Goal: Transaction & Acquisition: Purchase product/service

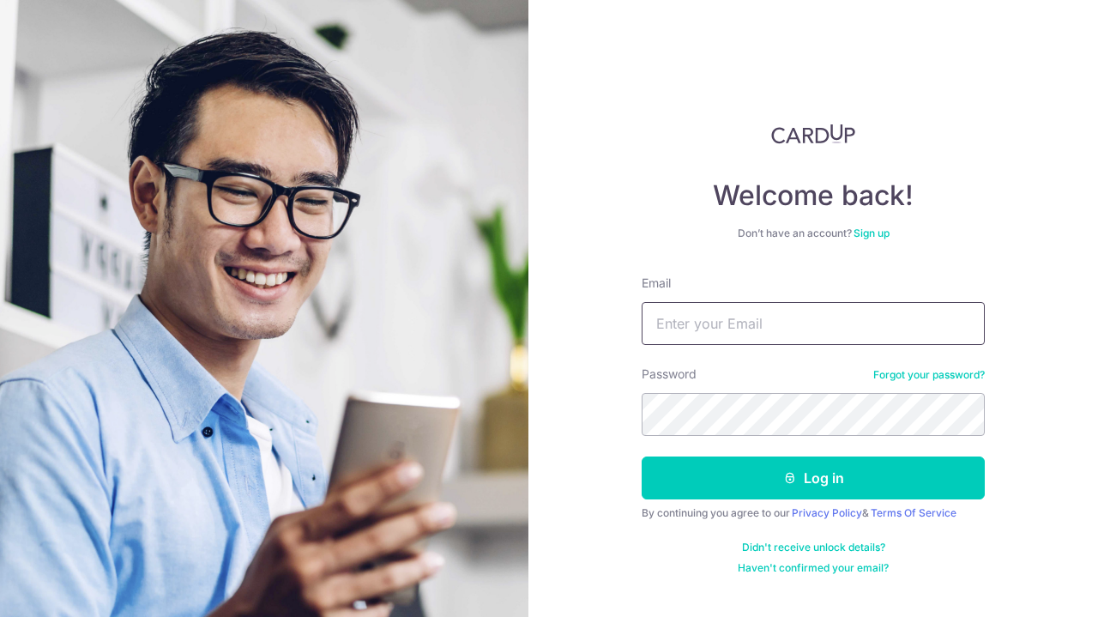
click at [672, 317] on input "Email" at bounding box center [812, 323] width 343 height 43
type input "[EMAIL_ADDRESS][DOMAIN_NAME]"
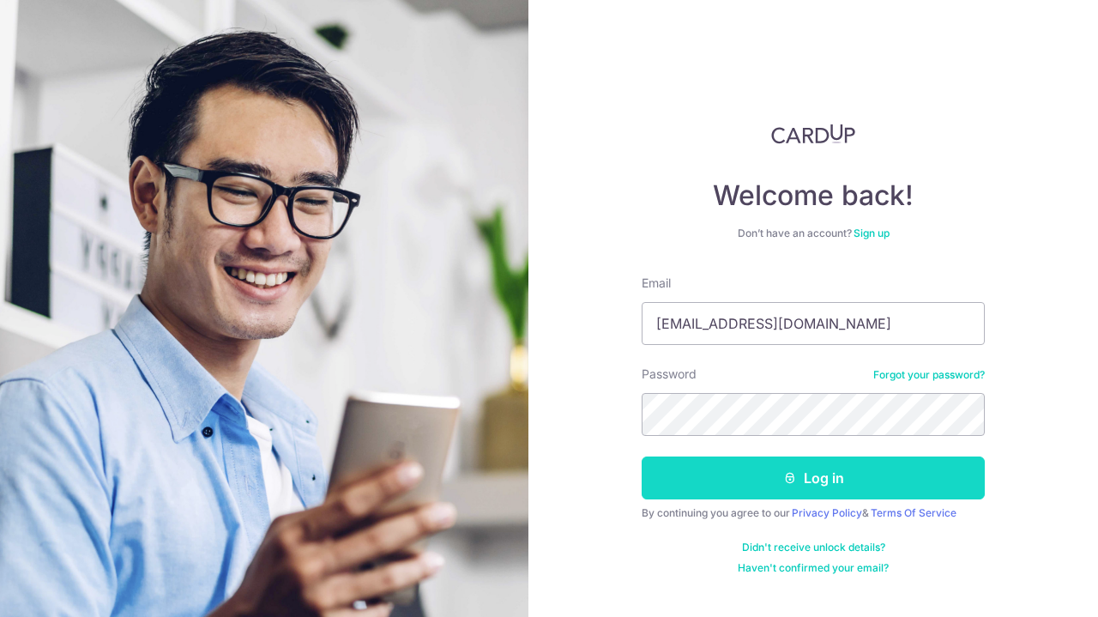
click at [744, 470] on button "Log in" at bounding box center [812, 477] width 343 height 43
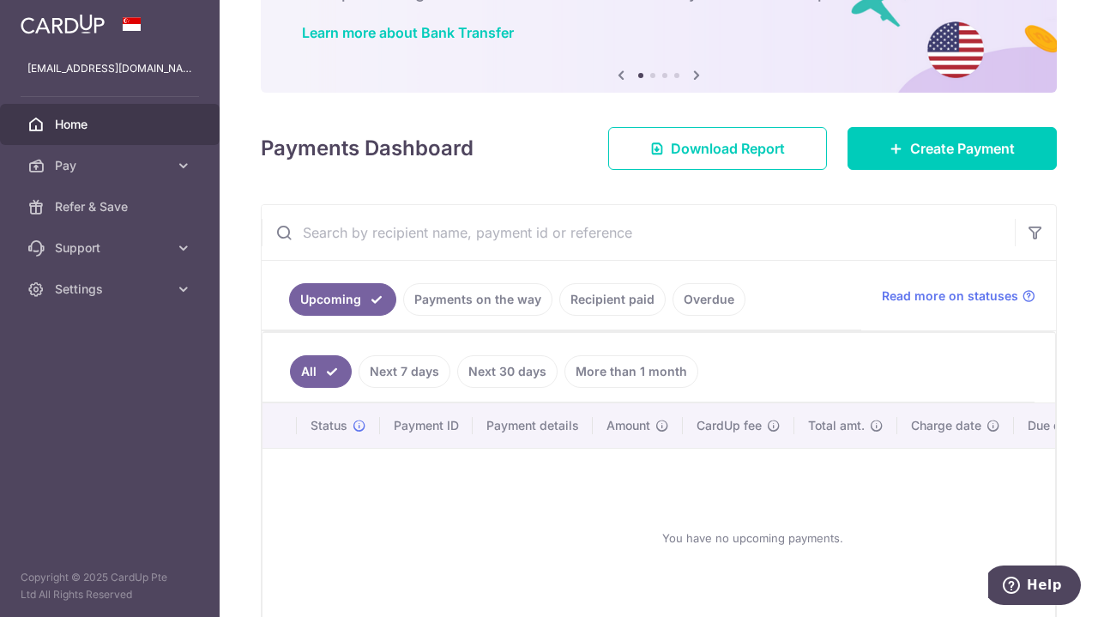
scroll to position [129, 0]
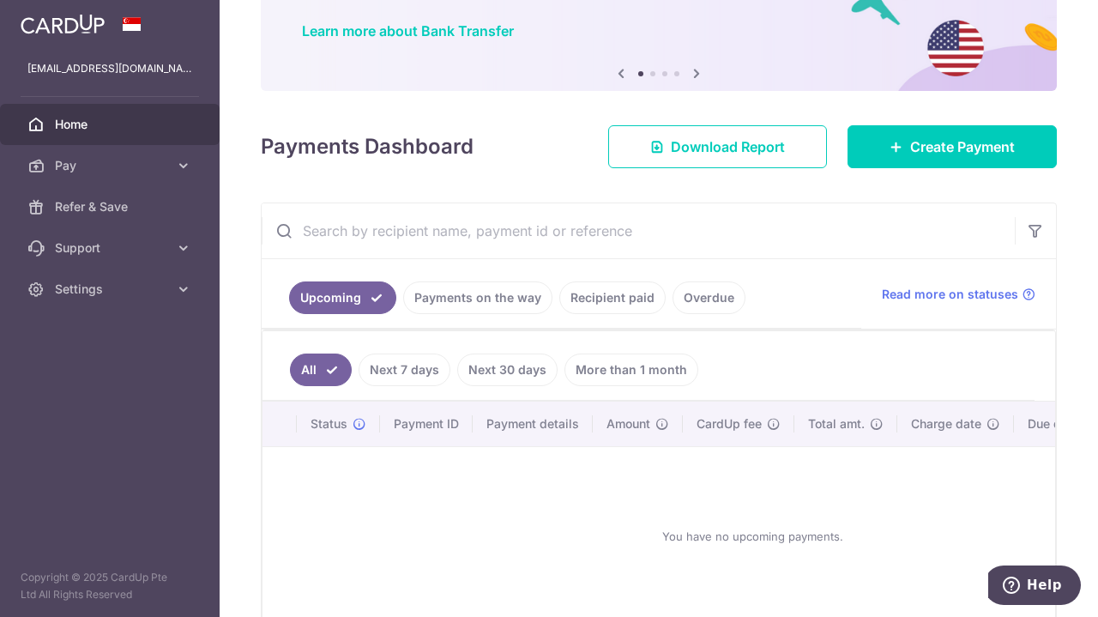
click at [584, 294] on link "Recipient paid" at bounding box center [612, 297] width 106 height 33
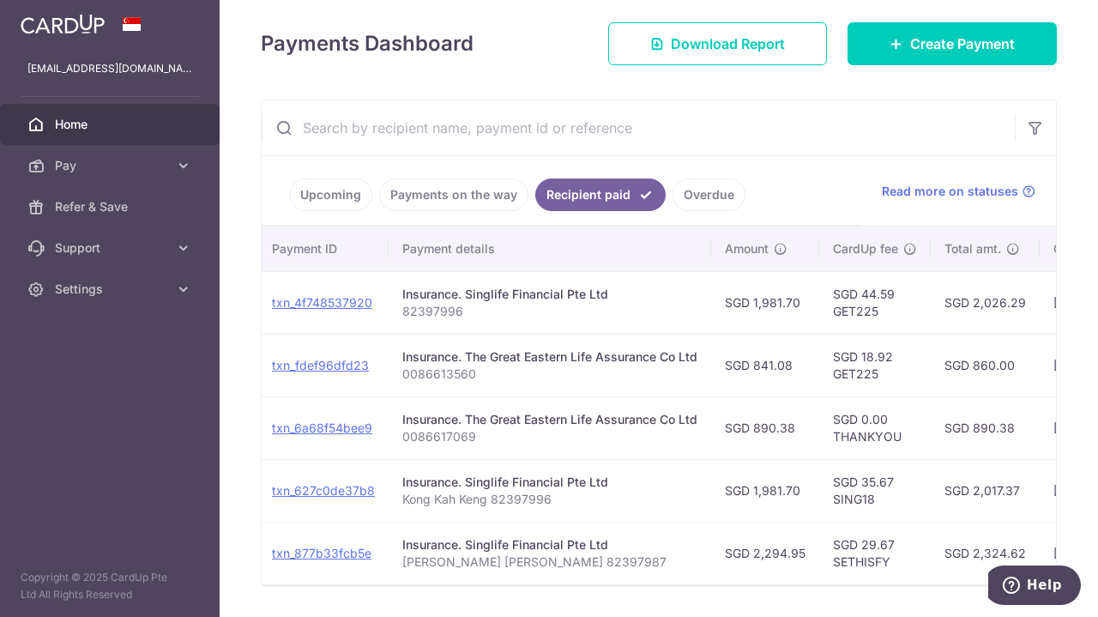
scroll to position [0, 163]
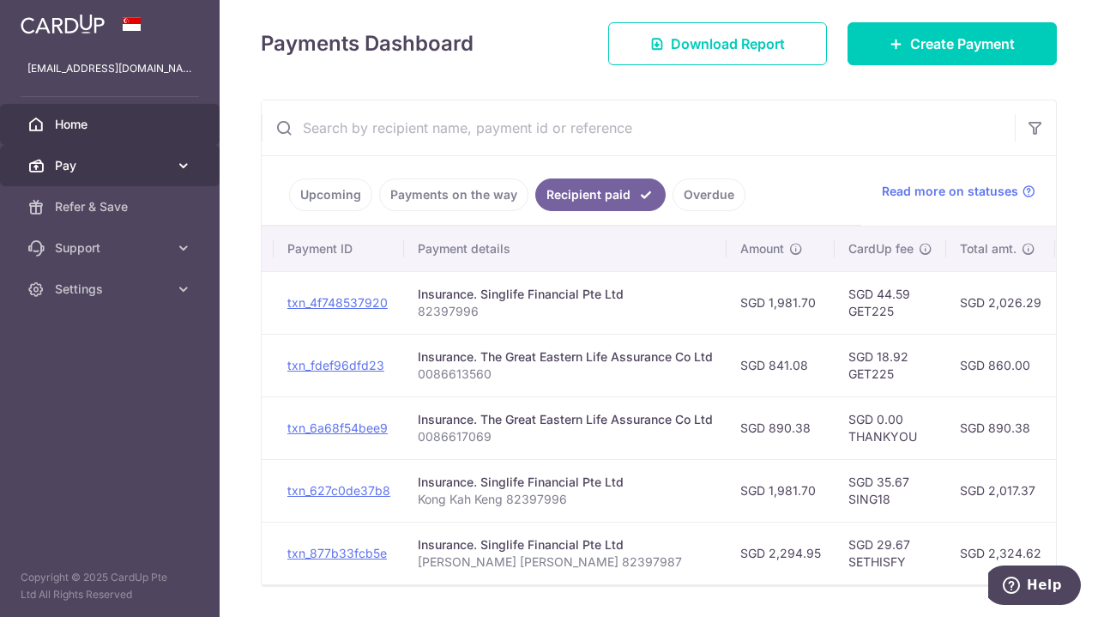
click at [69, 166] on span "Pay" at bounding box center [111, 165] width 113 height 17
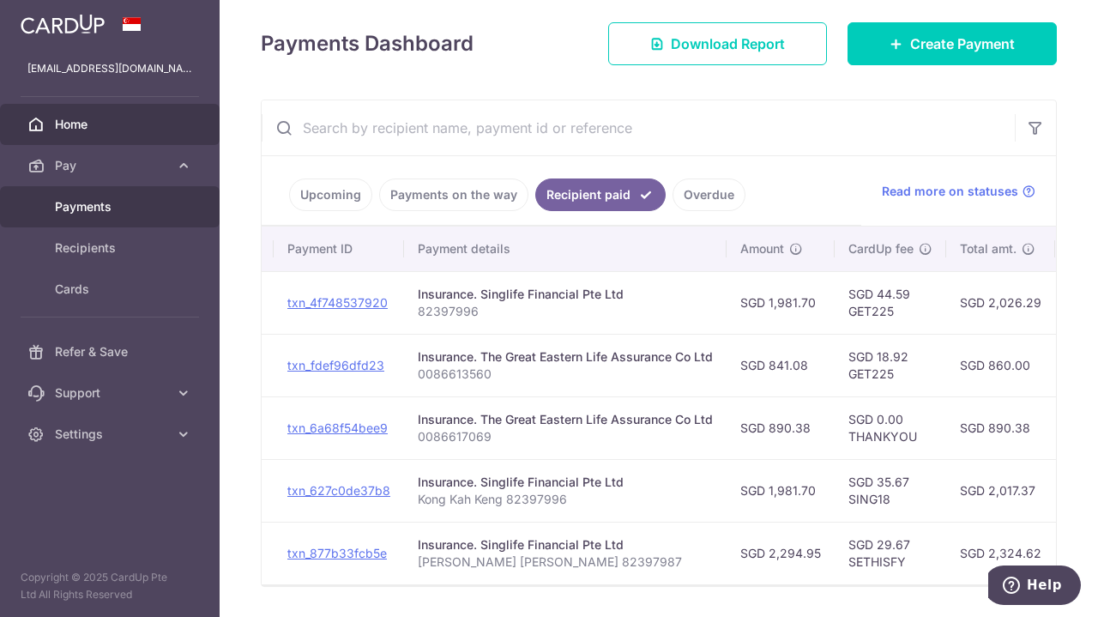
click at [79, 208] on span "Payments" at bounding box center [111, 206] width 113 height 17
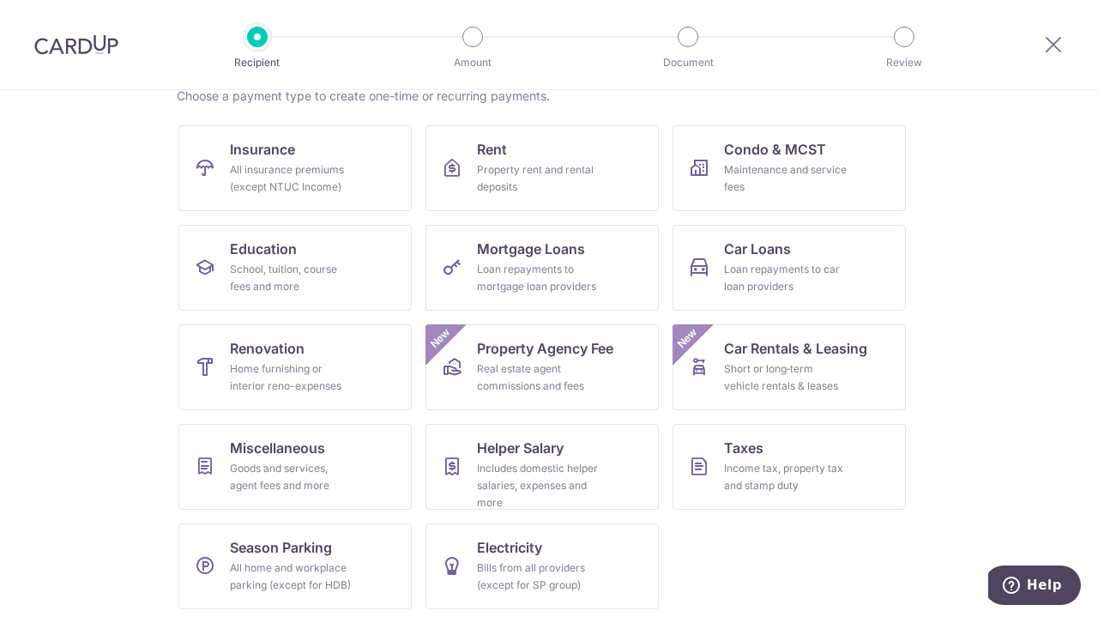
scroll to position [149, 0]
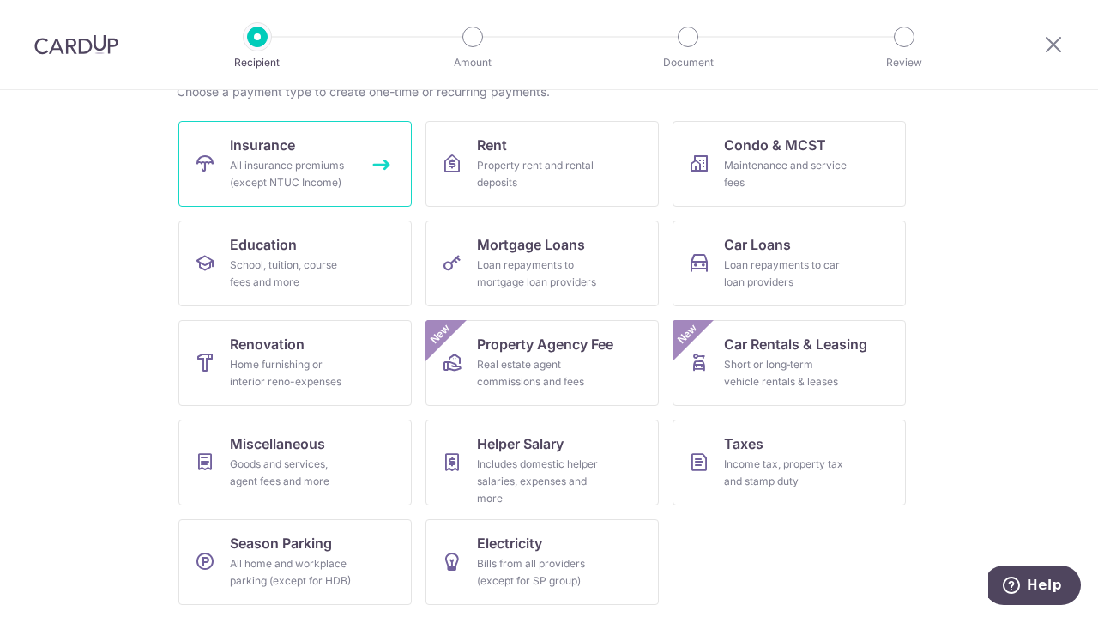
click at [317, 183] on div "All insurance premiums (except NTUC Income)" at bounding box center [291, 174] width 123 height 34
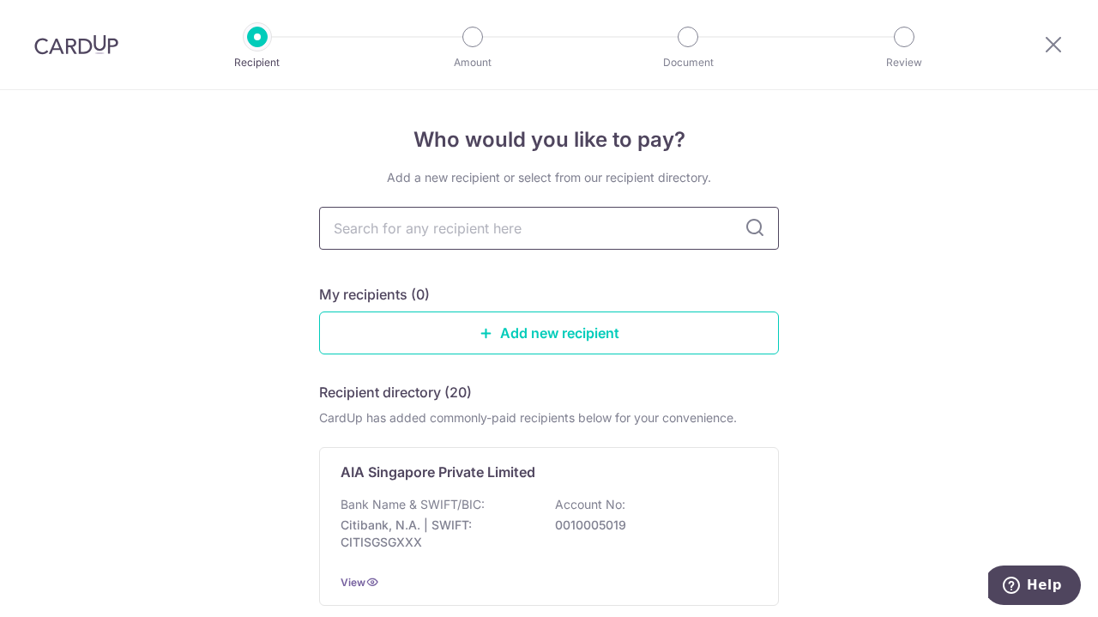
type input "g"
type input "grea"
type input "great"
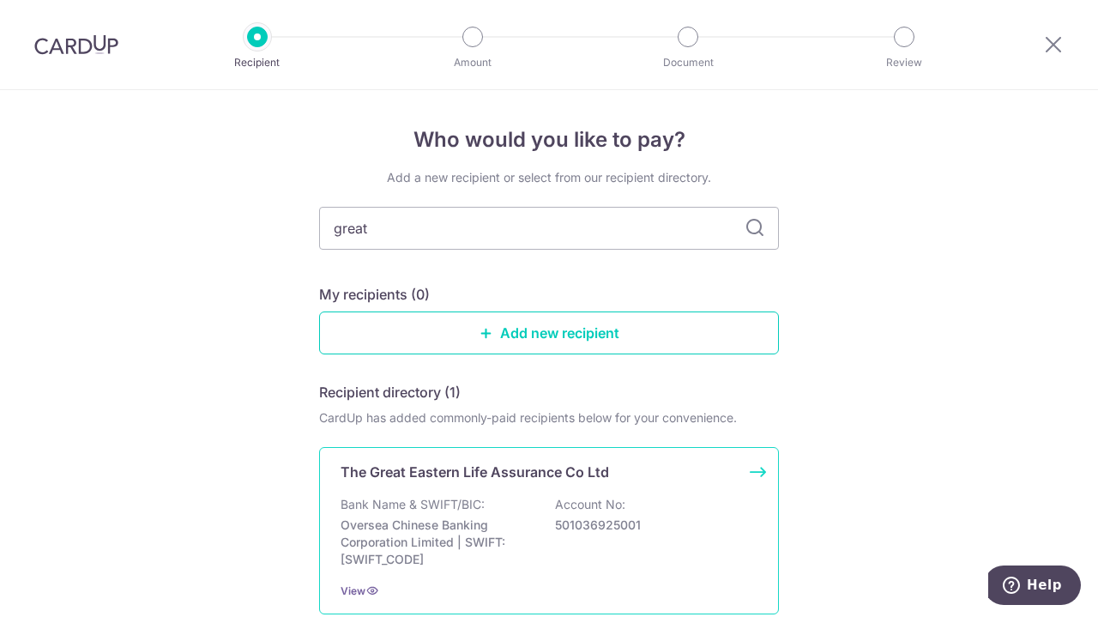
click at [478, 501] on p "Bank Name & SWIFT/BIC:" at bounding box center [412, 504] width 144 height 17
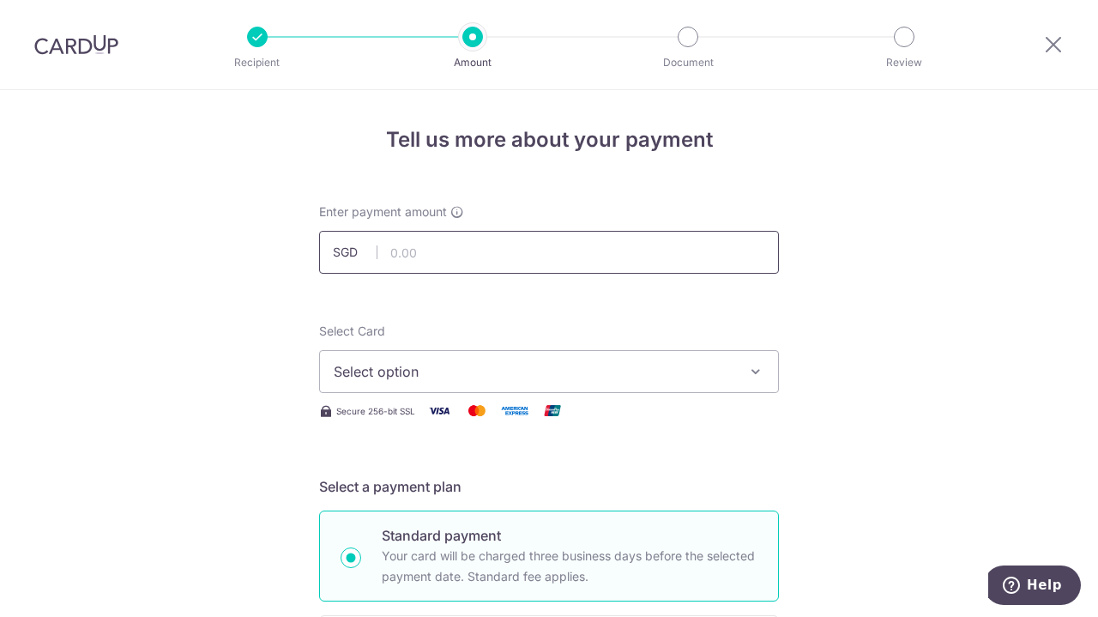
click at [422, 251] on input "text" at bounding box center [549, 252] width 460 height 43
type input "944.10"
click at [576, 364] on span "Select option" at bounding box center [534, 371] width 400 height 21
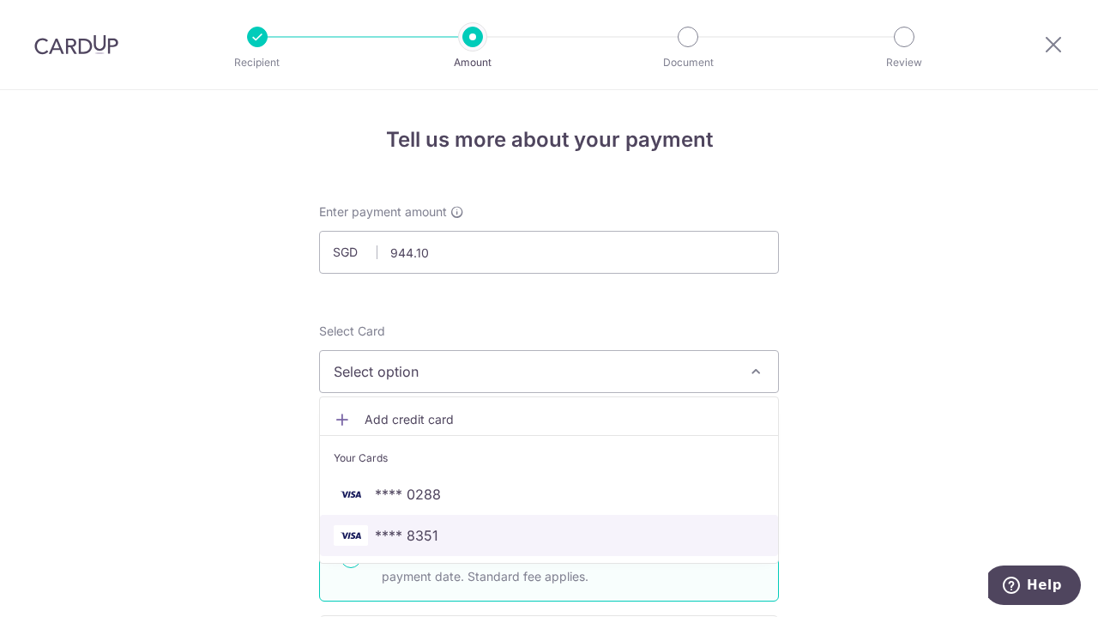
click at [429, 533] on span "**** 8351" at bounding box center [406, 535] width 63 height 21
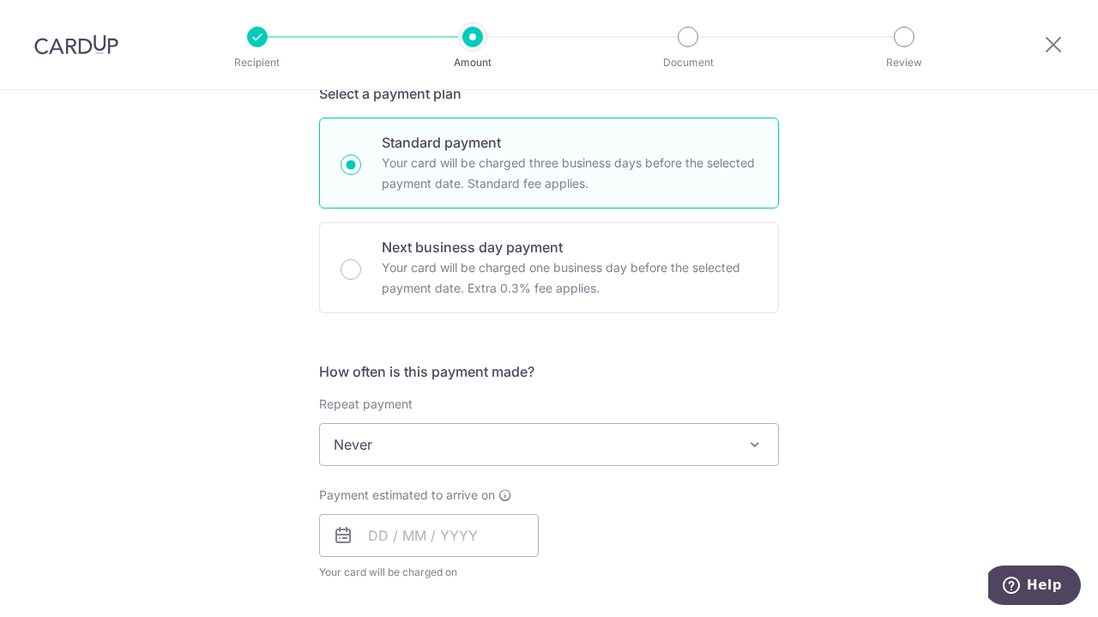
scroll to position [461, 0]
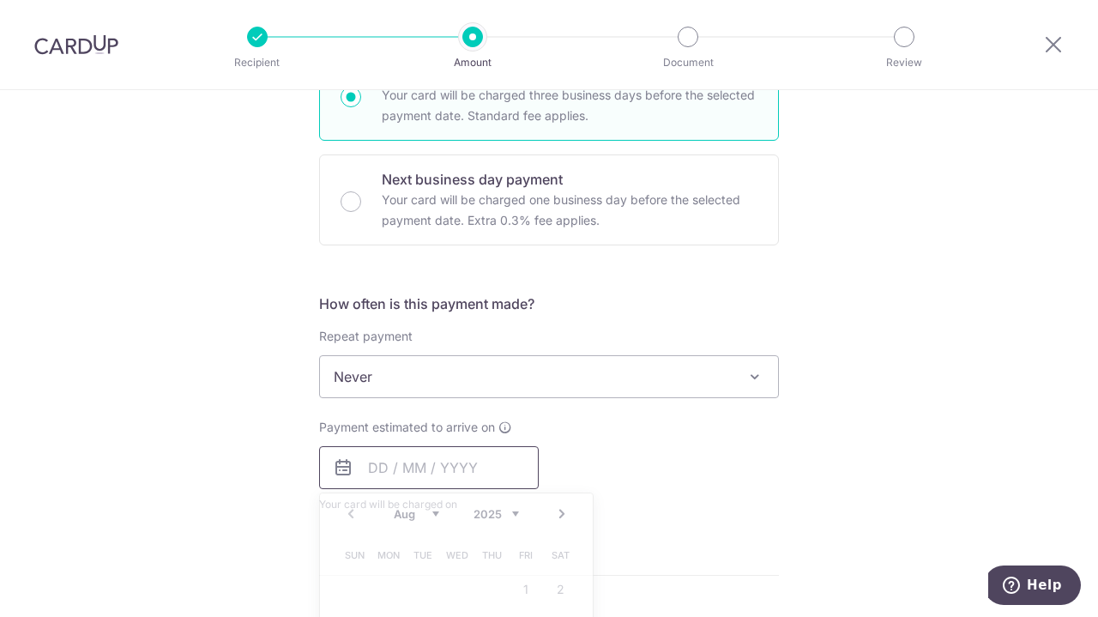
click at [379, 467] on input "text" at bounding box center [429, 467] width 220 height 43
click at [278, 527] on div "Tell us more about your payment Enter payment amount SGD 944.10 944.10 Select C…" at bounding box center [549, 405] width 1098 height 1551
click at [360, 467] on input "text" at bounding box center [429, 467] width 220 height 43
click at [918, 395] on div "Tell us more about your payment Enter payment amount SGD 944.10 944.10 Select C…" at bounding box center [549, 405] width 1098 height 1551
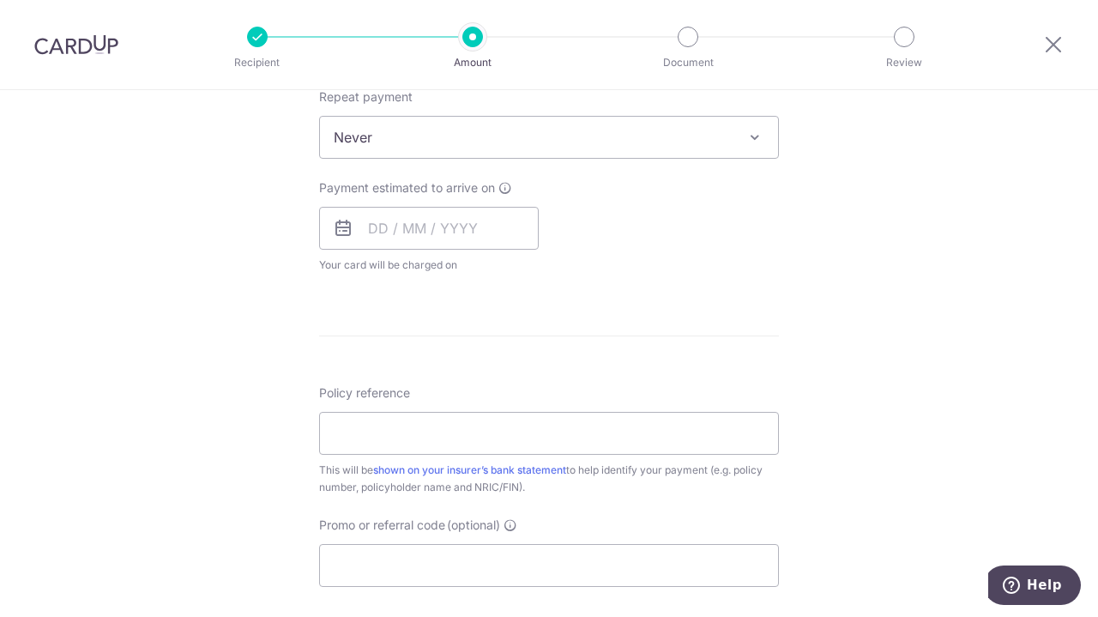
scroll to position [701, 0]
click at [472, 221] on input "text" at bounding box center [429, 227] width 220 height 43
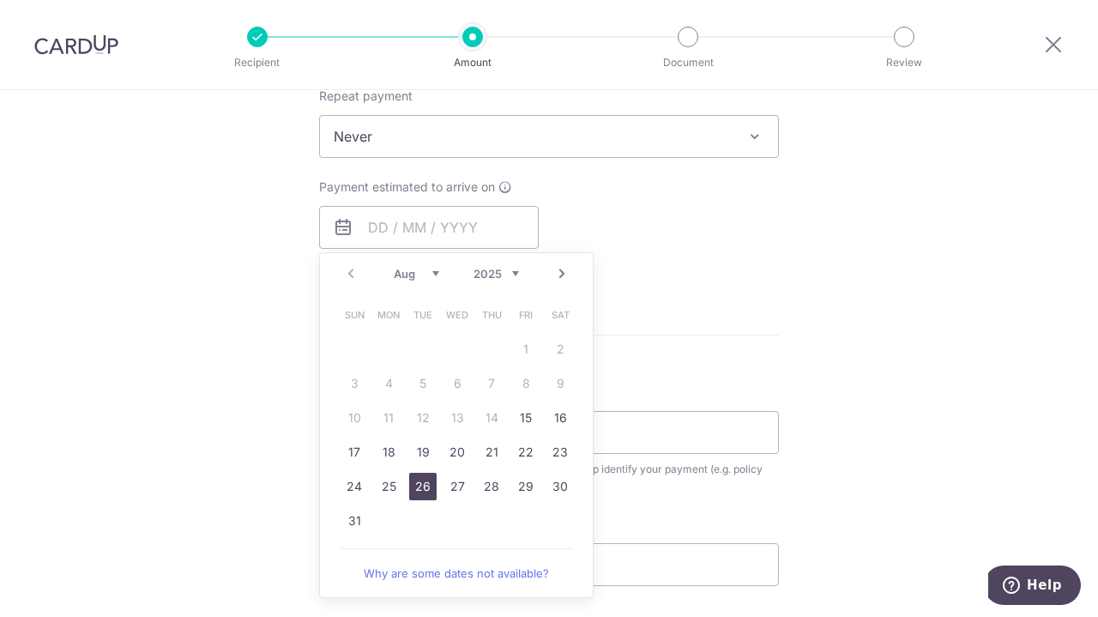
click at [410, 488] on link "26" at bounding box center [422, 486] width 27 height 27
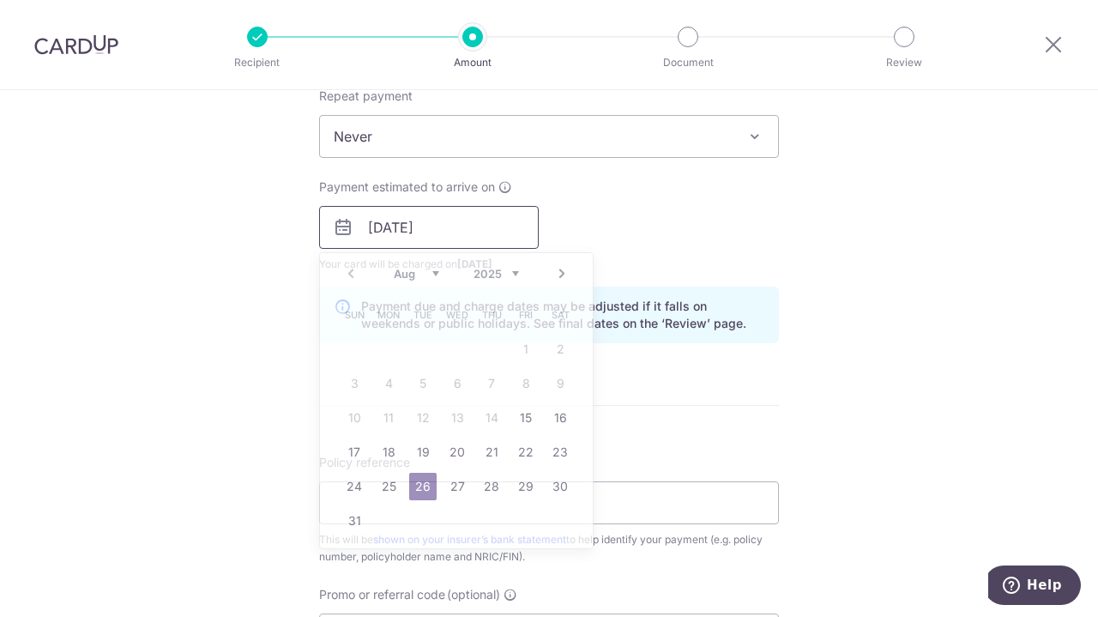
click at [377, 226] on input "26/08/2025" at bounding box center [429, 227] width 220 height 43
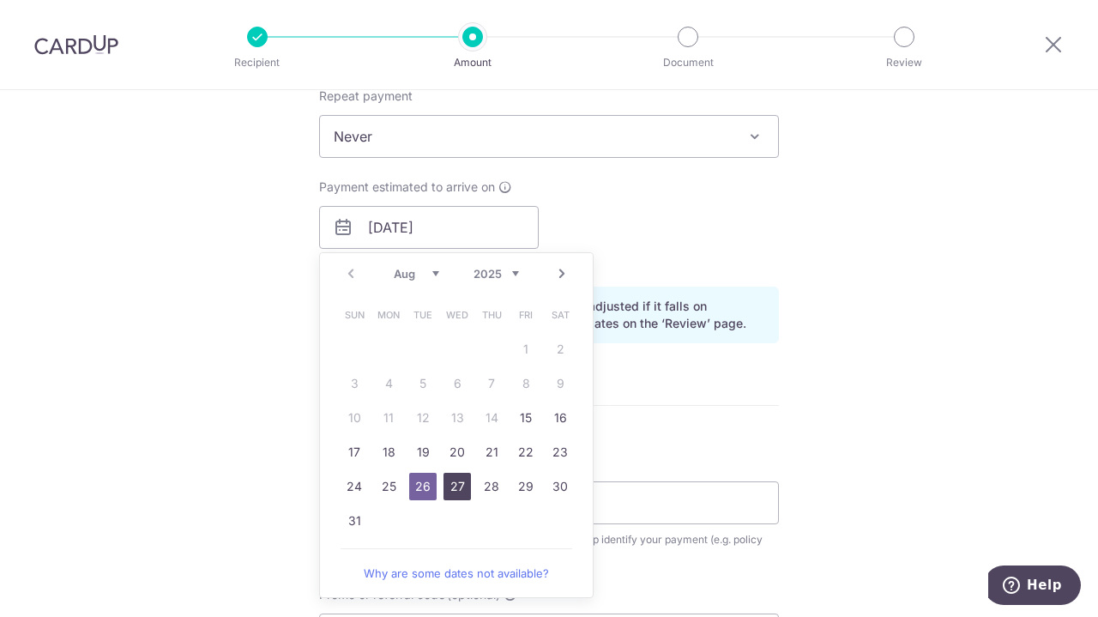
click at [453, 484] on link "27" at bounding box center [456, 486] width 27 height 27
type input "[DATE]"
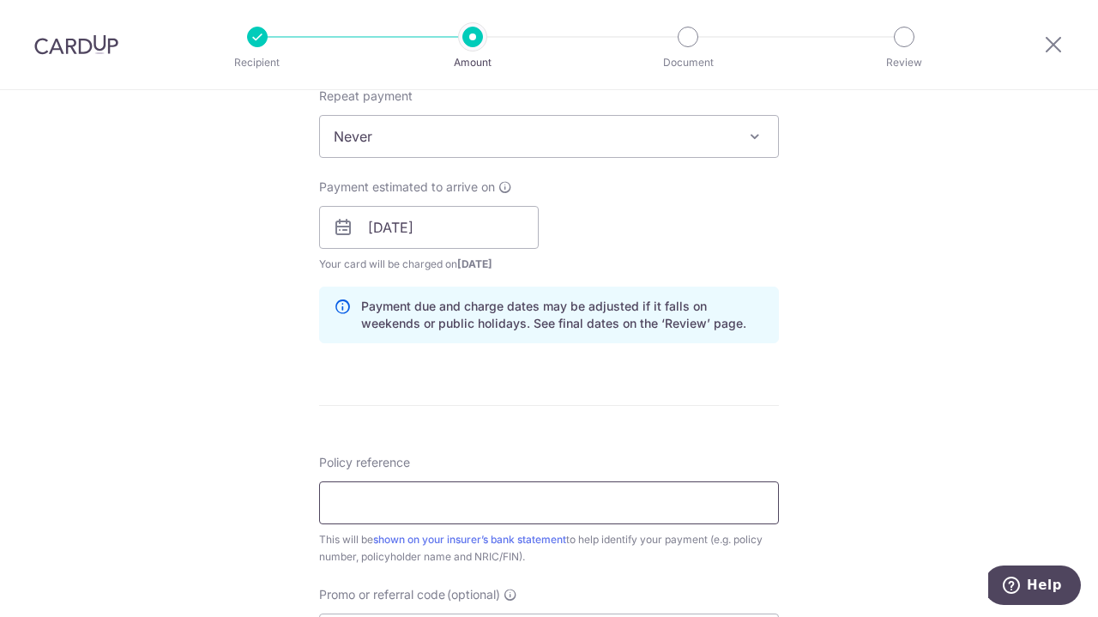
click at [376, 494] on input "Policy reference" at bounding box center [549, 502] width 460 height 43
click at [617, 512] on input "0086617069" at bounding box center [549, 502] width 460 height 43
type input "0086617069 Kong [PERSON_NAME]"
click at [926, 388] on div "Tell us more about your payment Enter payment amount SGD 944.10 944.10 Select C…" at bounding box center [549, 200] width 1098 height 1622
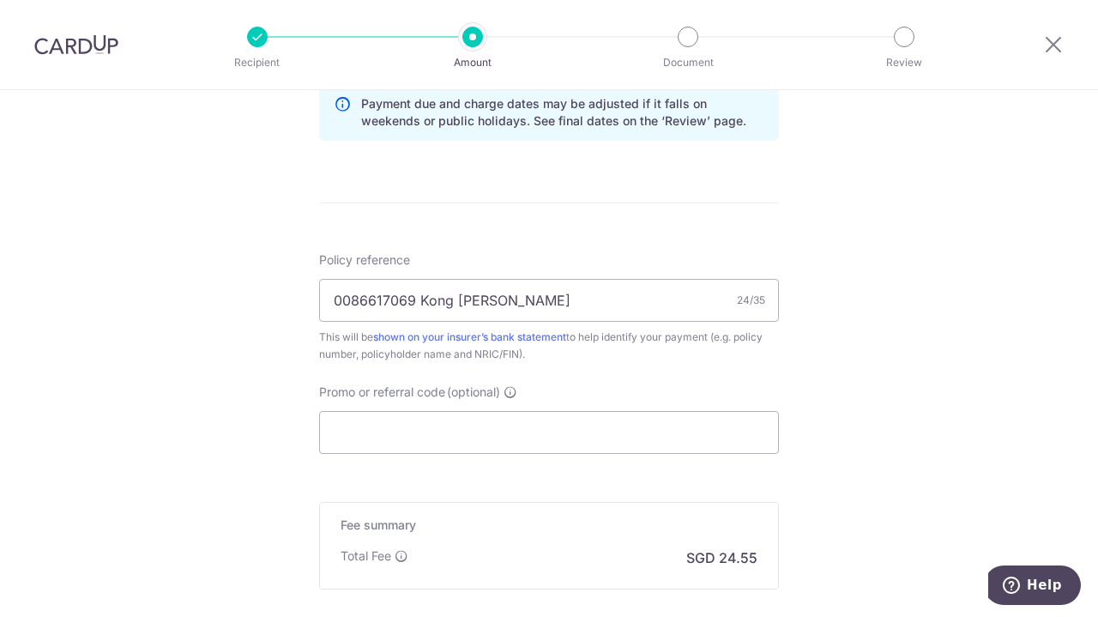
scroll to position [906, 0]
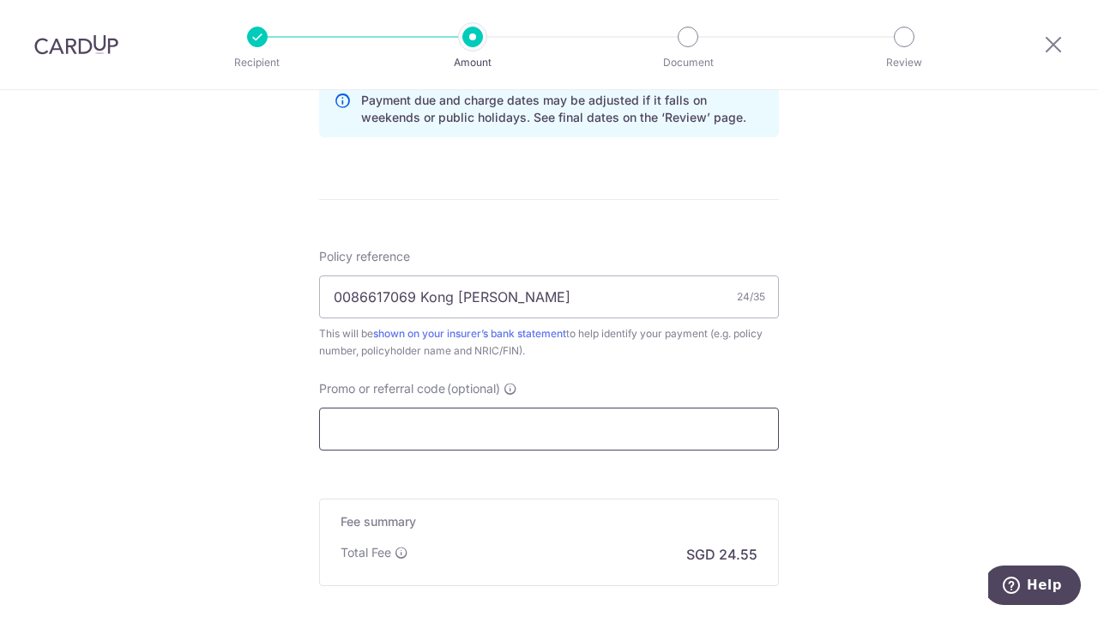
click at [593, 427] on input "Promo or referral code (optional)" at bounding box center [549, 428] width 460 height 43
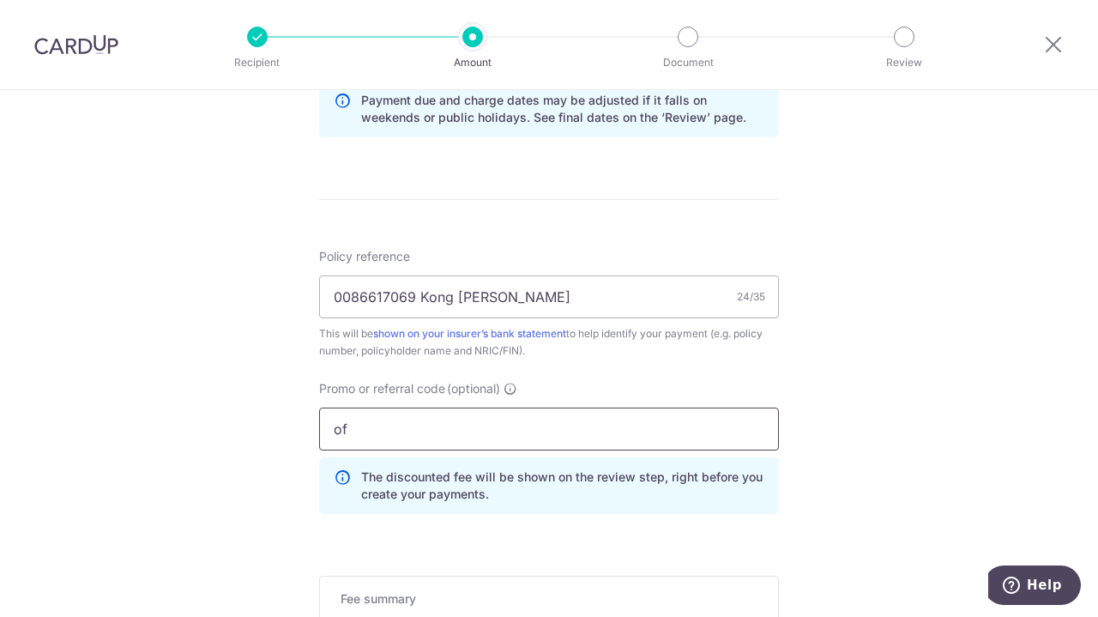
type input "o"
type input "OFF225"
click at [916, 297] on div "Tell us more about your payment Enter payment amount SGD 944.10 944.10 Select C…" at bounding box center [549, 33] width 1098 height 1699
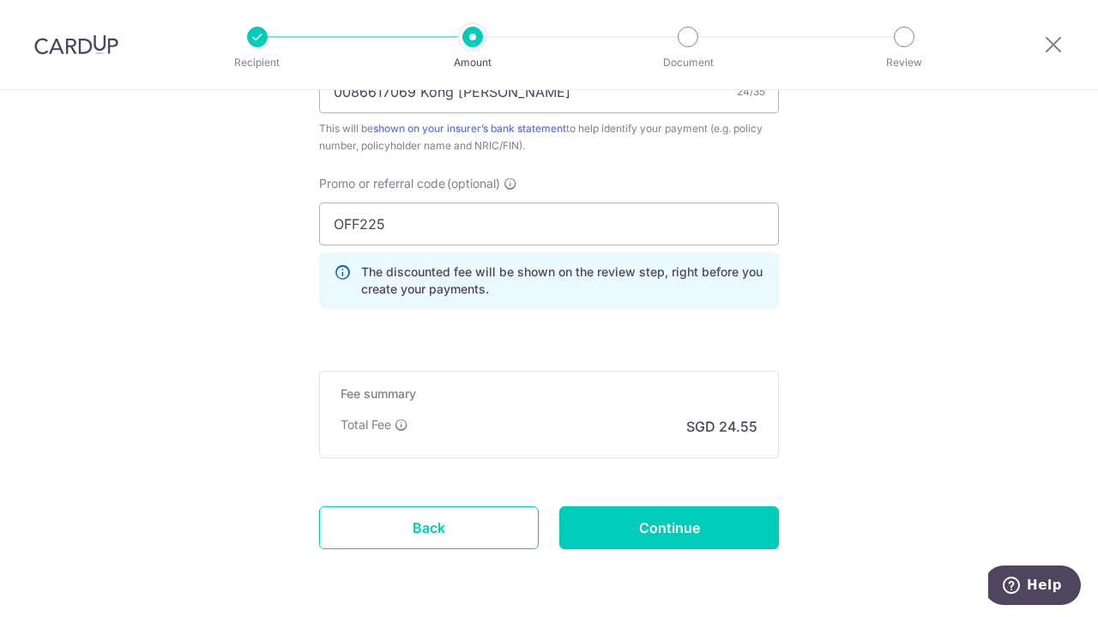
scroll to position [1112, 0]
click at [698, 517] on input "Continue" at bounding box center [669, 526] width 220 height 43
type input "Create Schedule"
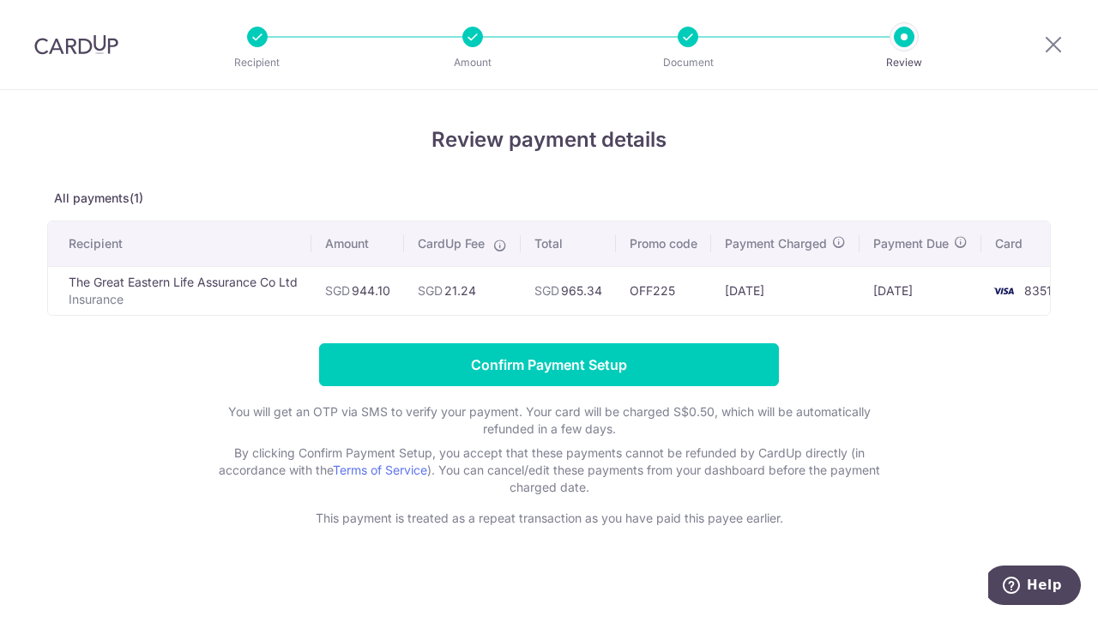
click at [758, 287] on td "22/08/2025" at bounding box center [785, 290] width 148 height 49
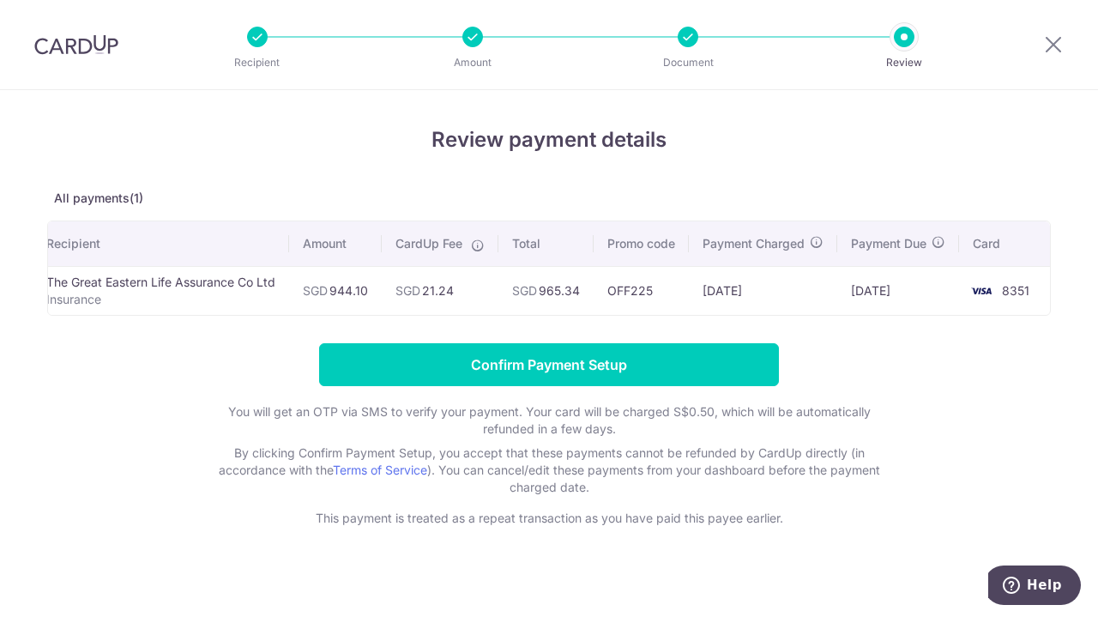
click at [744, 280] on td "[DATE]" at bounding box center [763, 290] width 148 height 49
click at [715, 292] on td "[DATE]" at bounding box center [763, 290] width 148 height 49
click at [715, 292] on td "22/08/2025" at bounding box center [763, 290] width 148 height 49
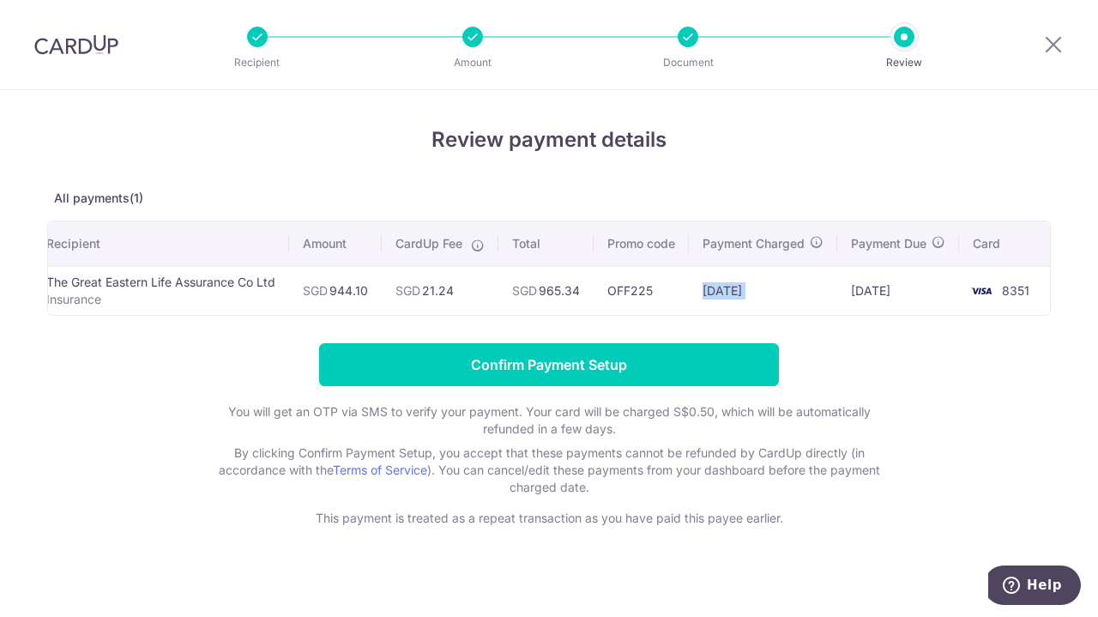
click at [715, 292] on td "22/08/2025" at bounding box center [763, 290] width 148 height 49
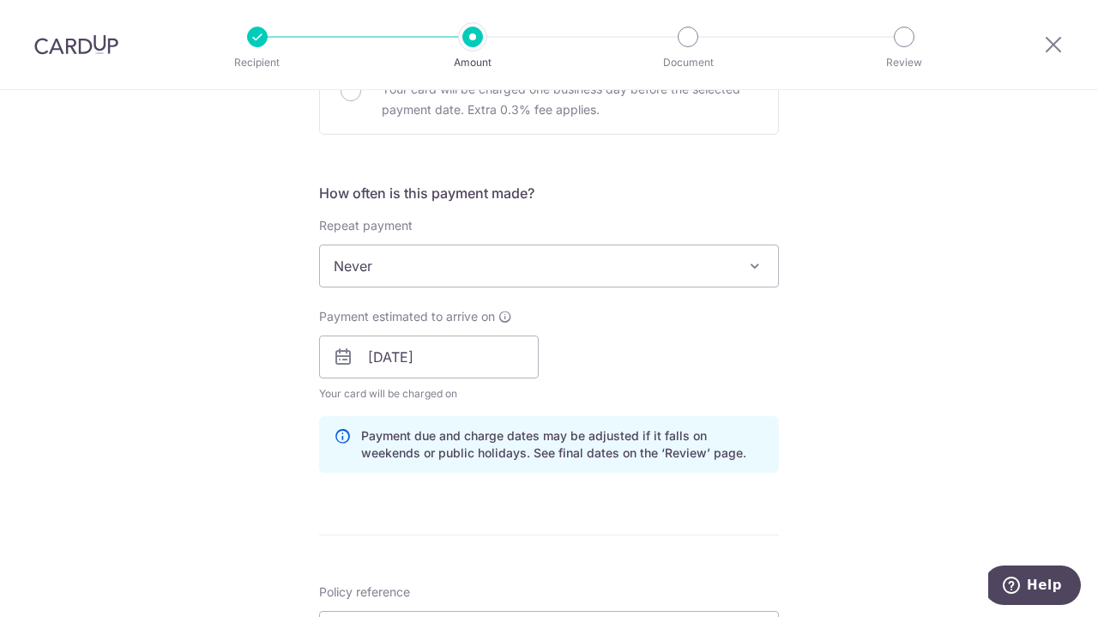
scroll to position [577, 0]
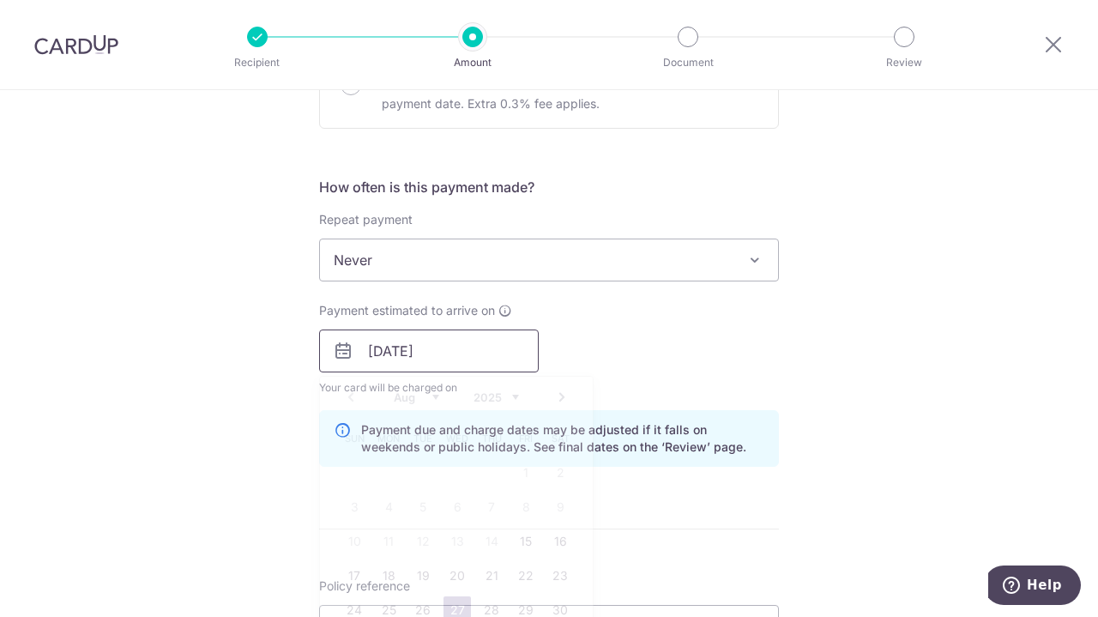
click at [377, 345] on input "[DATE]" at bounding box center [429, 350] width 220 height 43
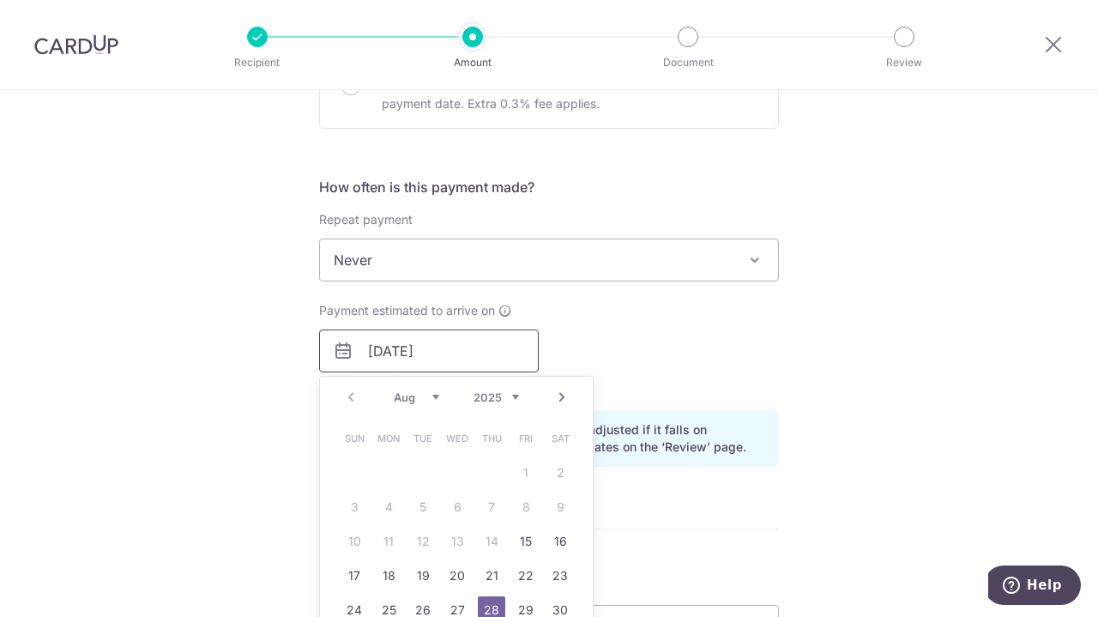
type input "[DATE]"
click at [641, 346] on div "Payment estimated to arrive on [DATE] Prev Next Aug Sep Oct Nov [DATE] 2026 202…" at bounding box center [549, 349] width 480 height 94
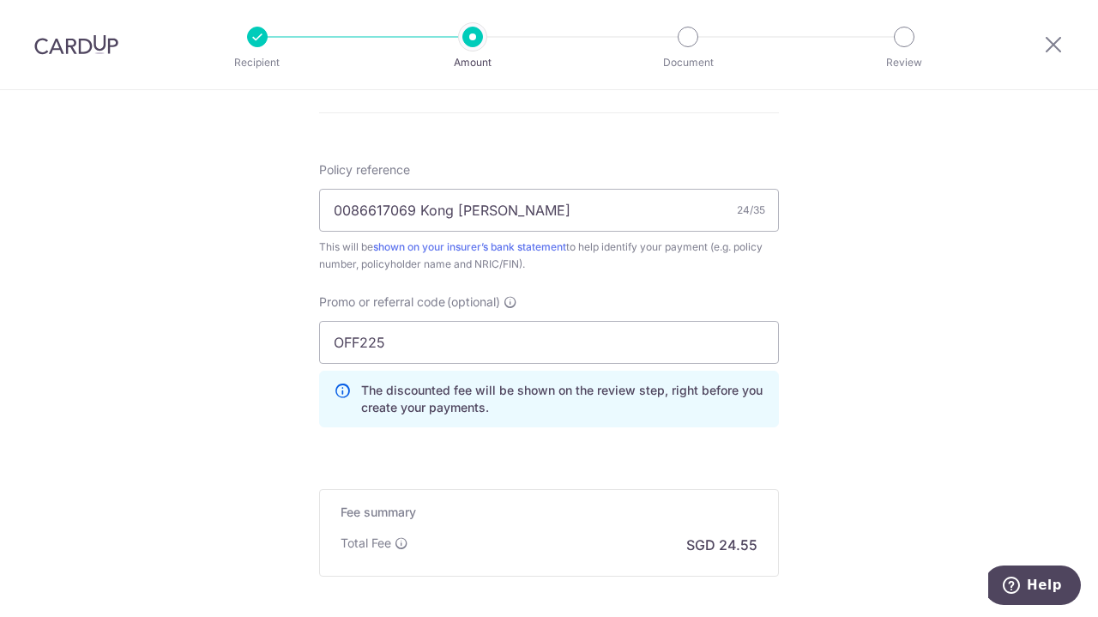
scroll to position [1167, 0]
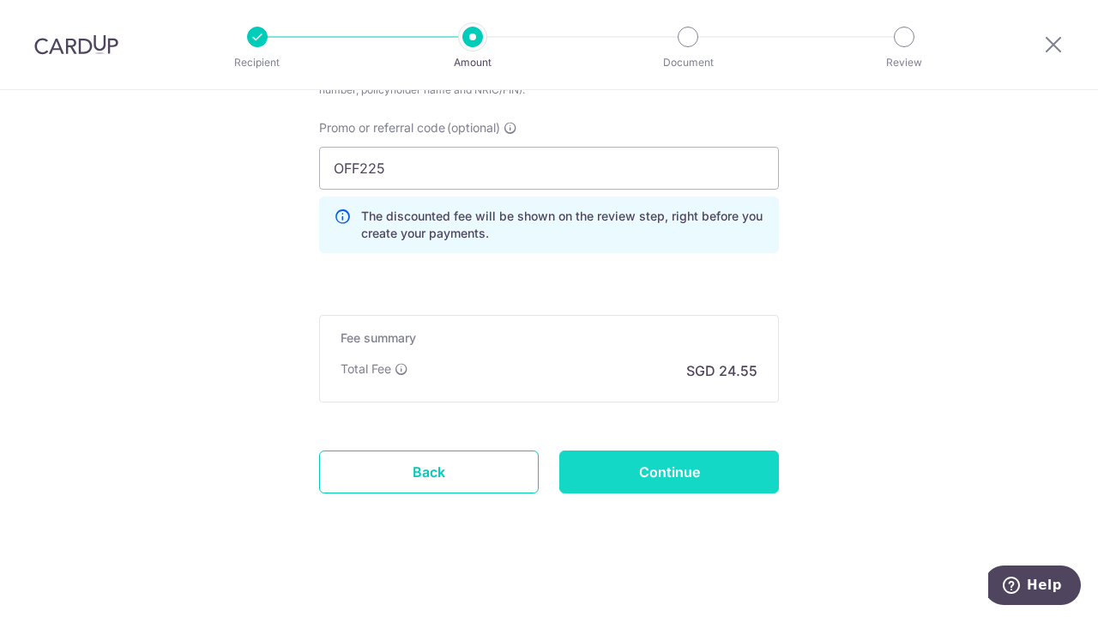
click at [715, 467] on input "Continue" at bounding box center [669, 471] width 220 height 43
type input "Update Schedule"
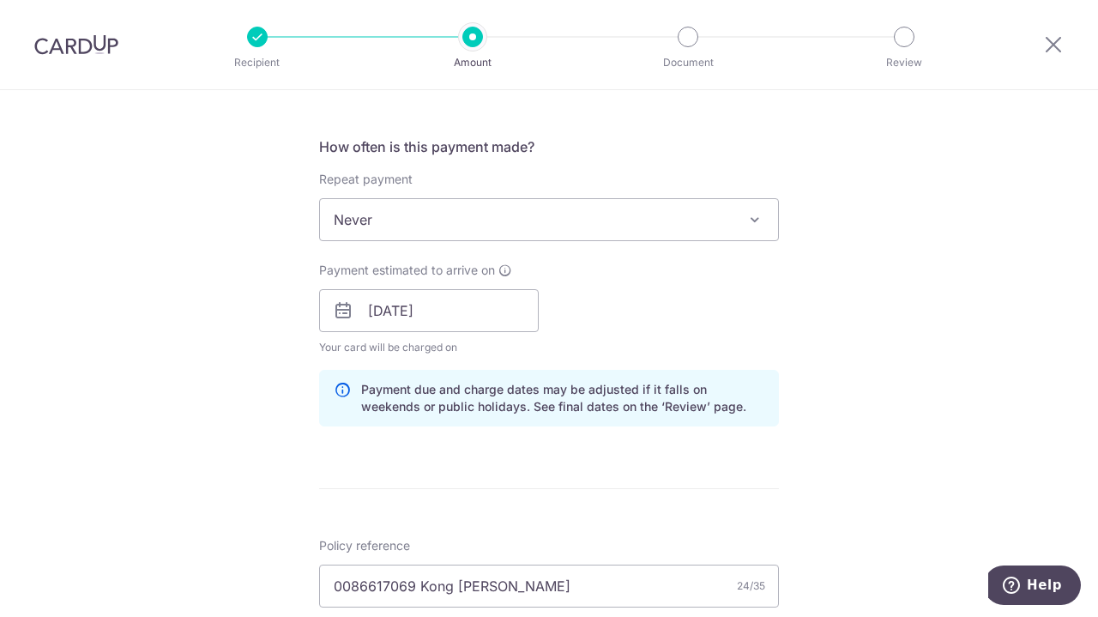
scroll to position [635, 0]
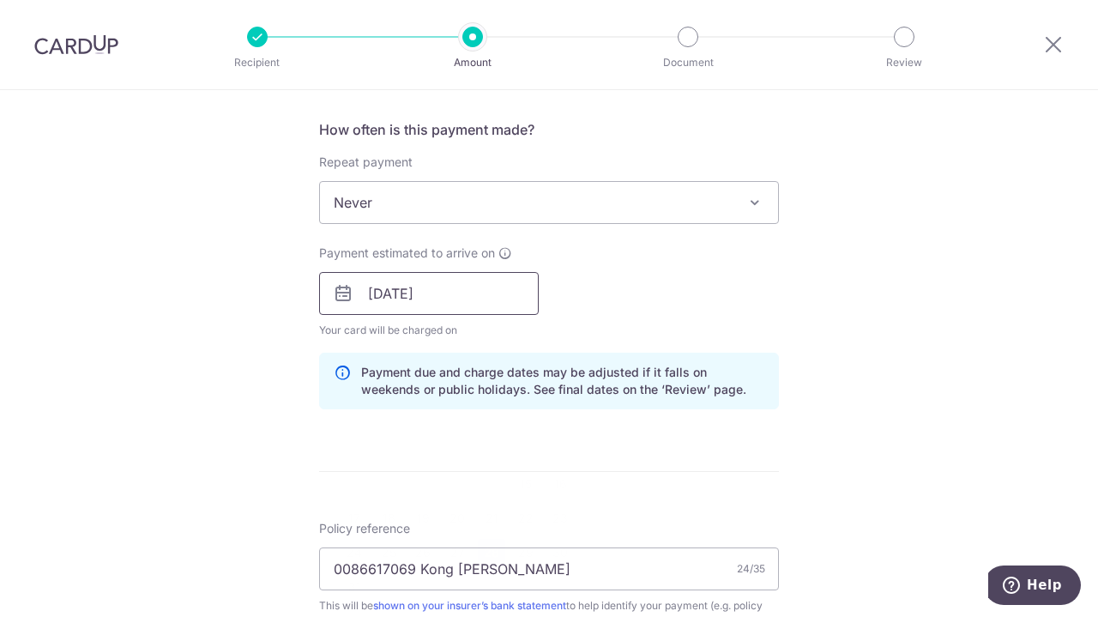
click at [377, 291] on input "[DATE]" at bounding box center [429, 293] width 220 height 43
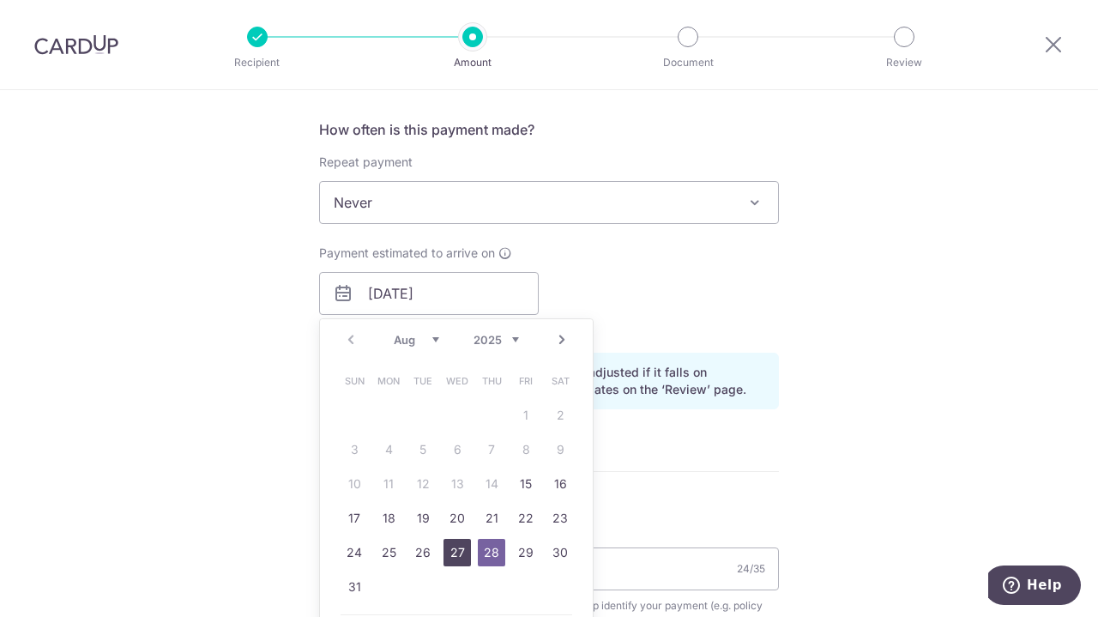
click at [458, 555] on link "27" at bounding box center [456, 552] width 27 height 27
type input "[DATE]"
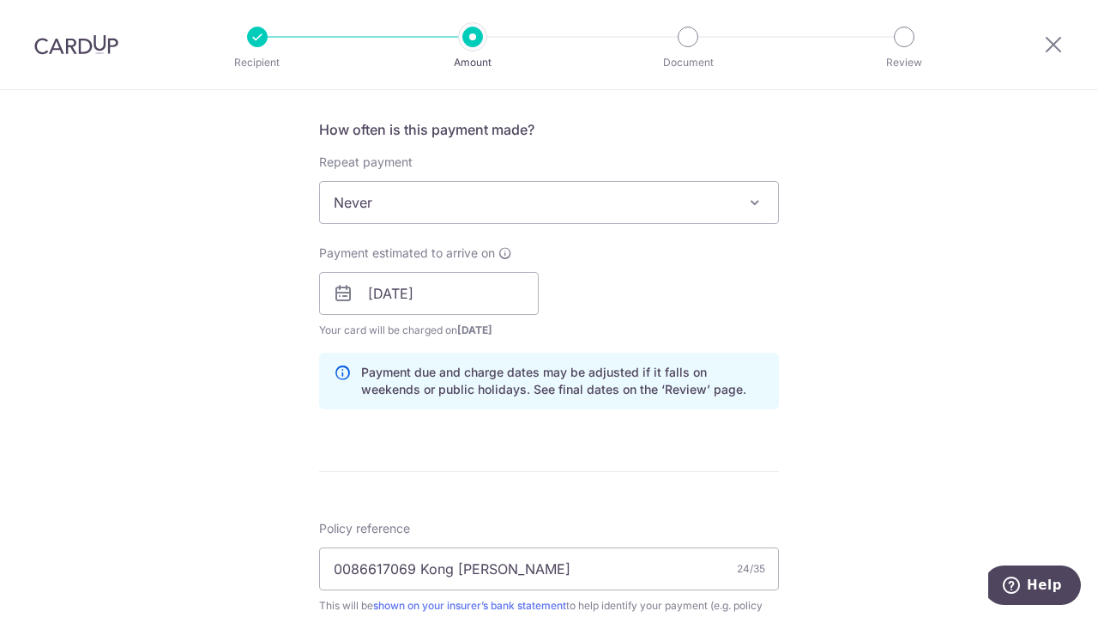
click at [569, 475] on form "Enter payment amount SGD 944.10 944.10 Select Card **** 8351 Add credit card Yo…" at bounding box center [549, 321] width 460 height 1505
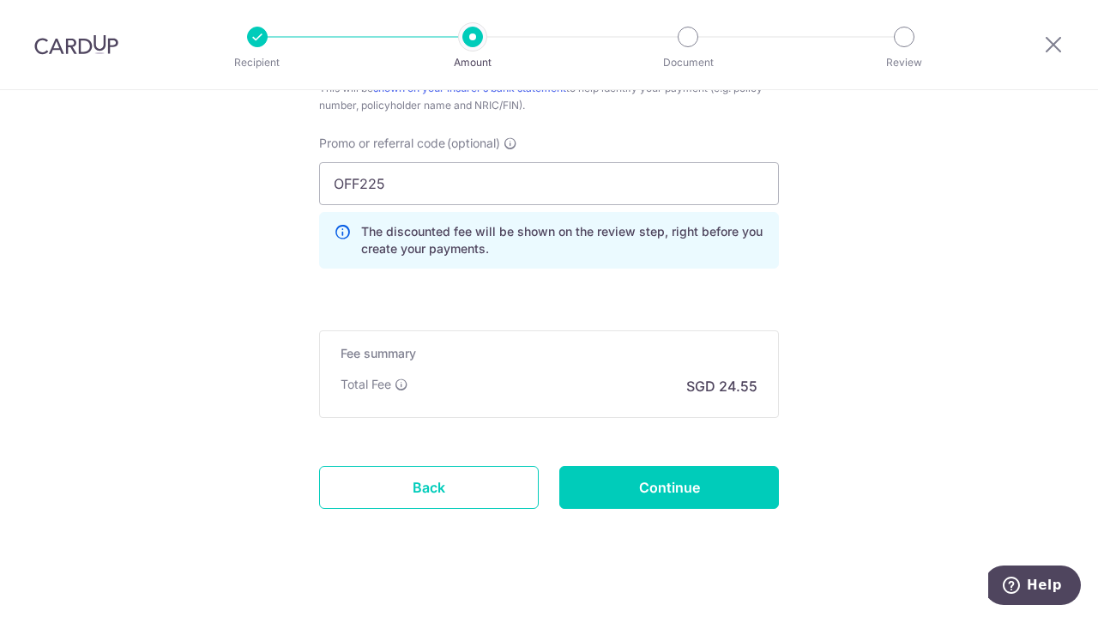
scroll to position [1167, 0]
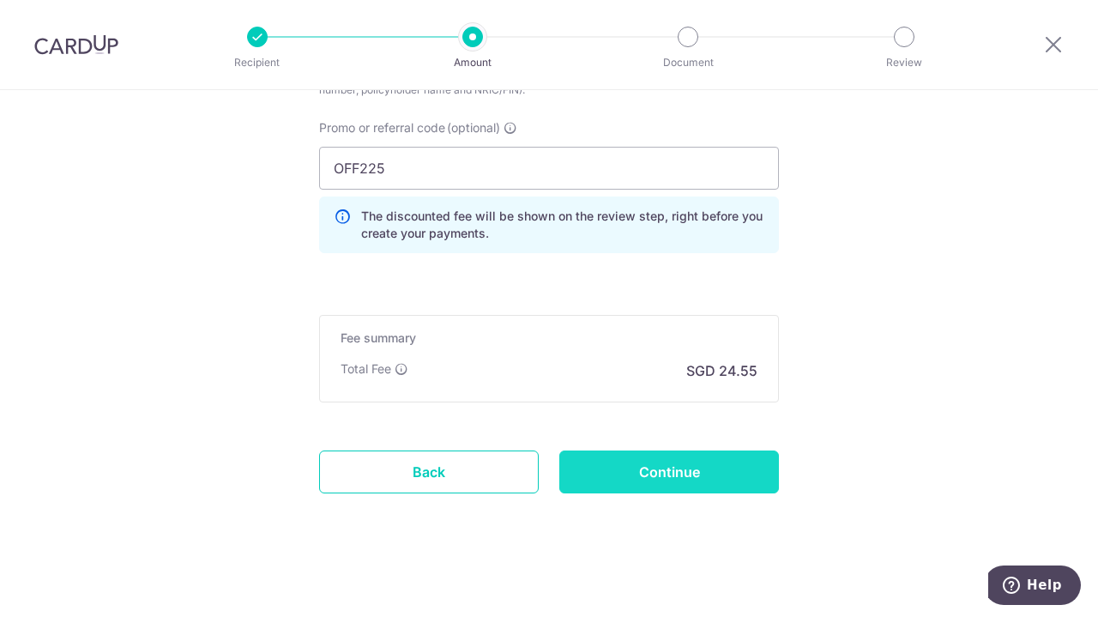
click at [637, 459] on input "Continue" at bounding box center [669, 471] width 220 height 43
type input "Update Schedule"
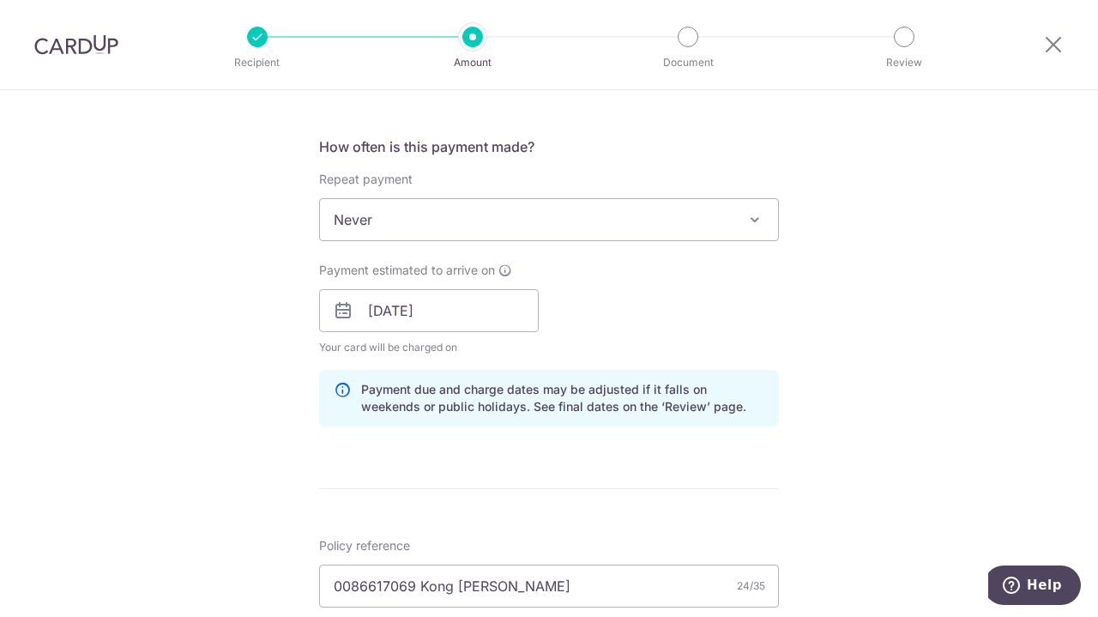
scroll to position [619, 0]
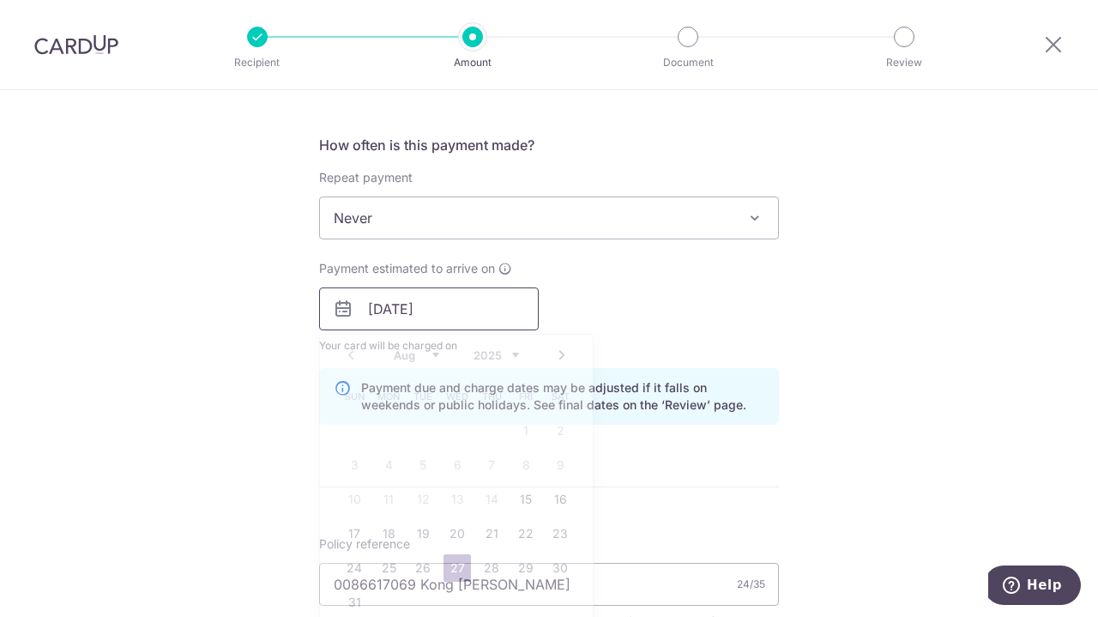
click at [380, 299] on input "27/08/2025" at bounding box center [429, 308] width 220 height 43
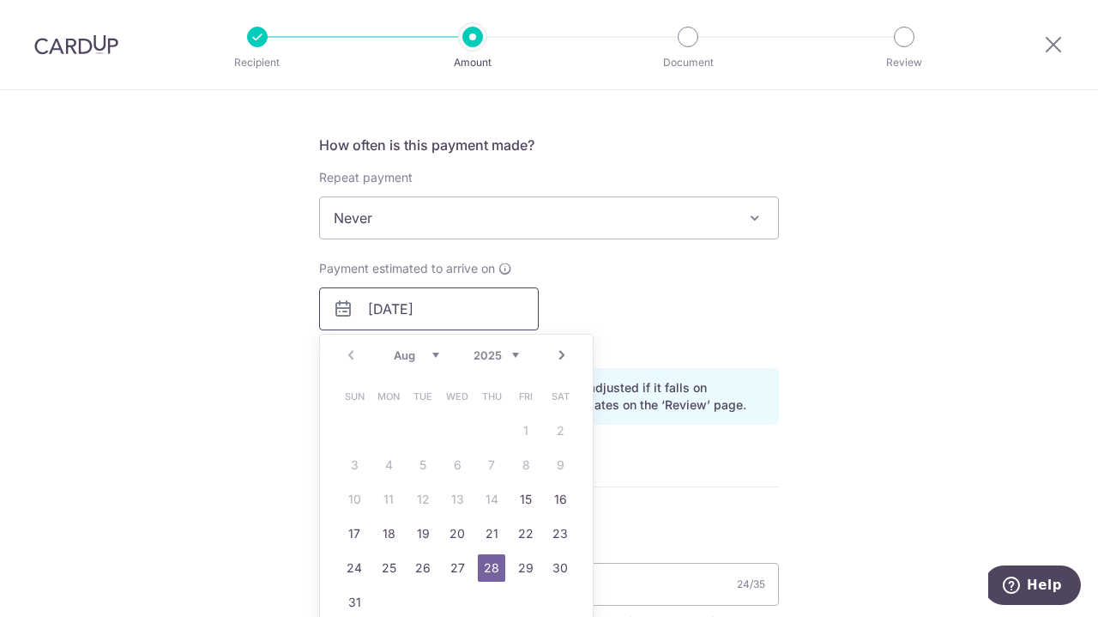
type input "[DATE]"
click at [758, 506] on form "Enter payment amount SGD 944.10 944.10 Select Card **** 8351 Add credit card Yo…" at bounding box center [549, 336] width 460 height 1505
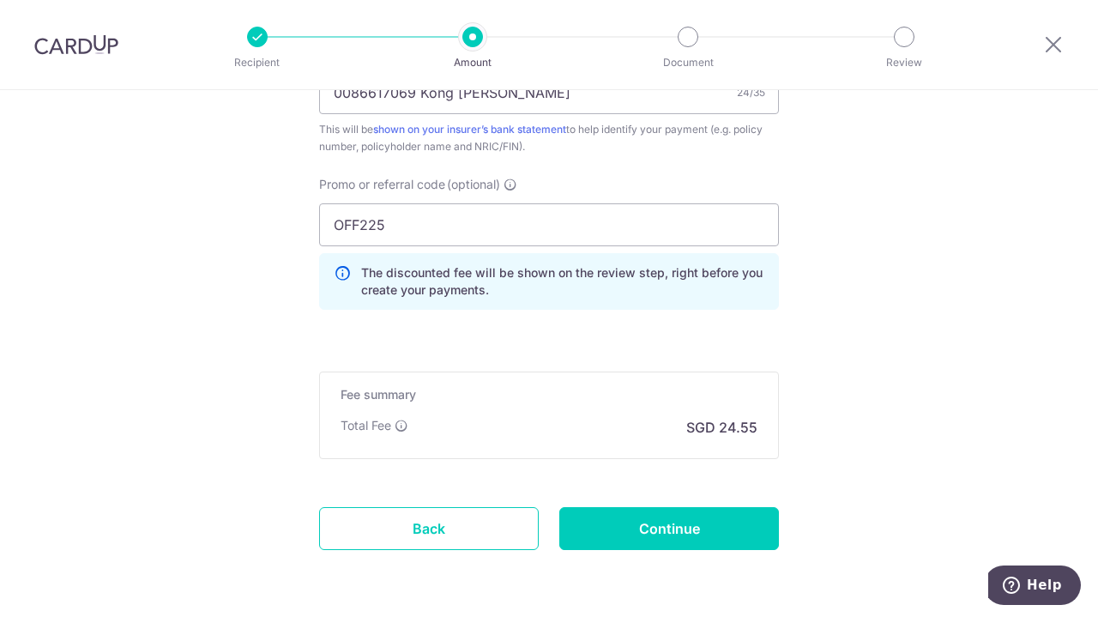
scroll to position [1128, 0]
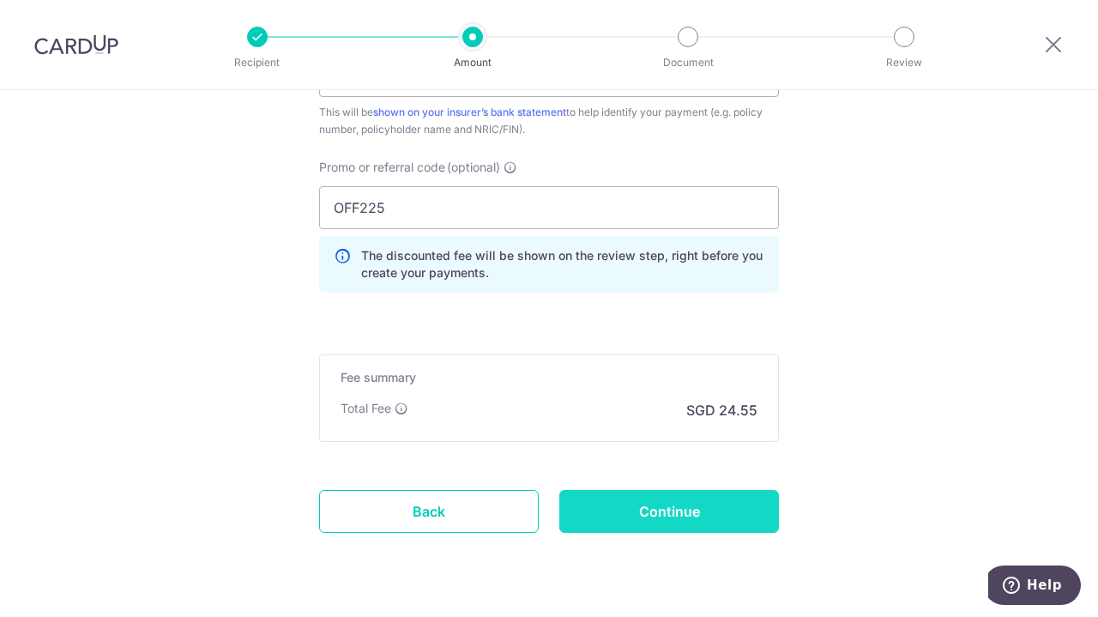
click at [719, 499] on input "Continue" at bounding box center [669, 511] width 220 height 43
type input "Update Schedule"
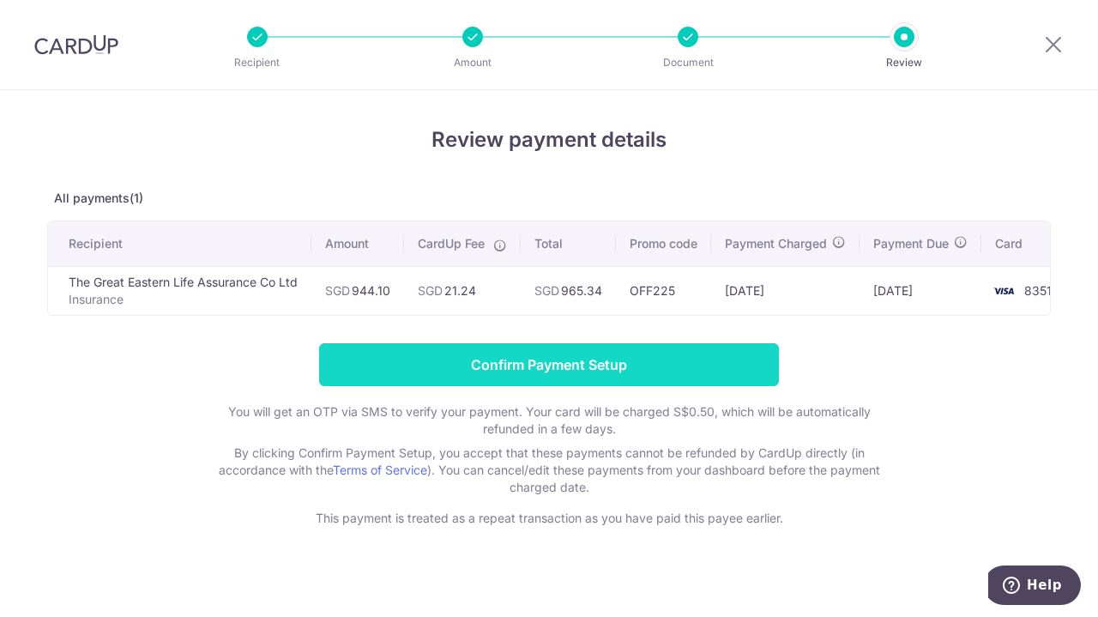
click at [674, 376] on input "Confirm Payment Setup" at bounding box center [549, 364] width 460 height 43
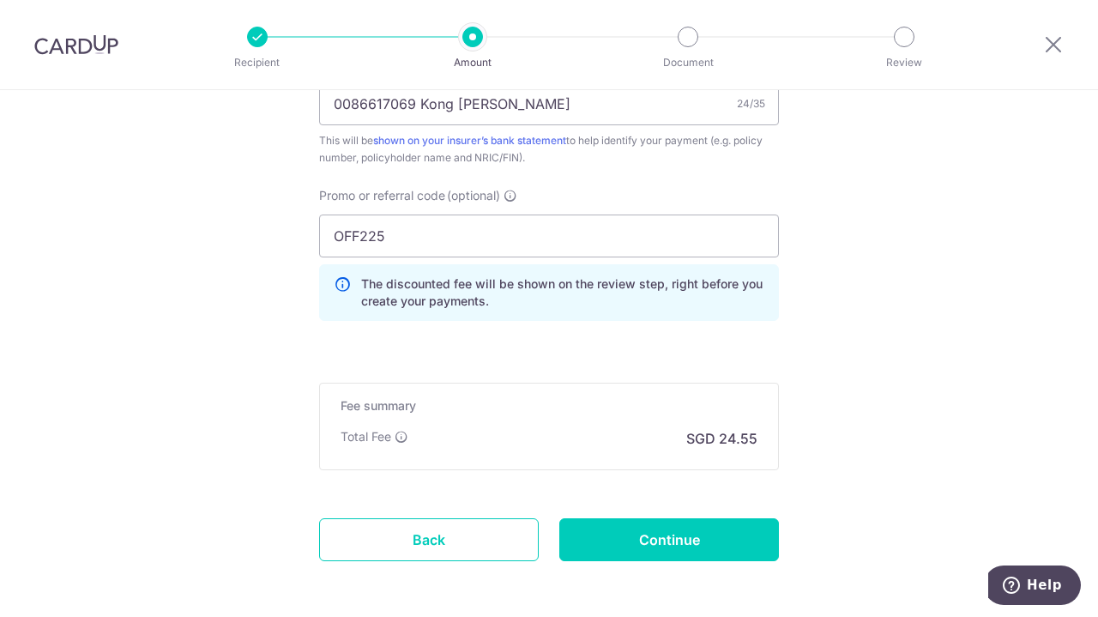
scroll to position [1193, 0]
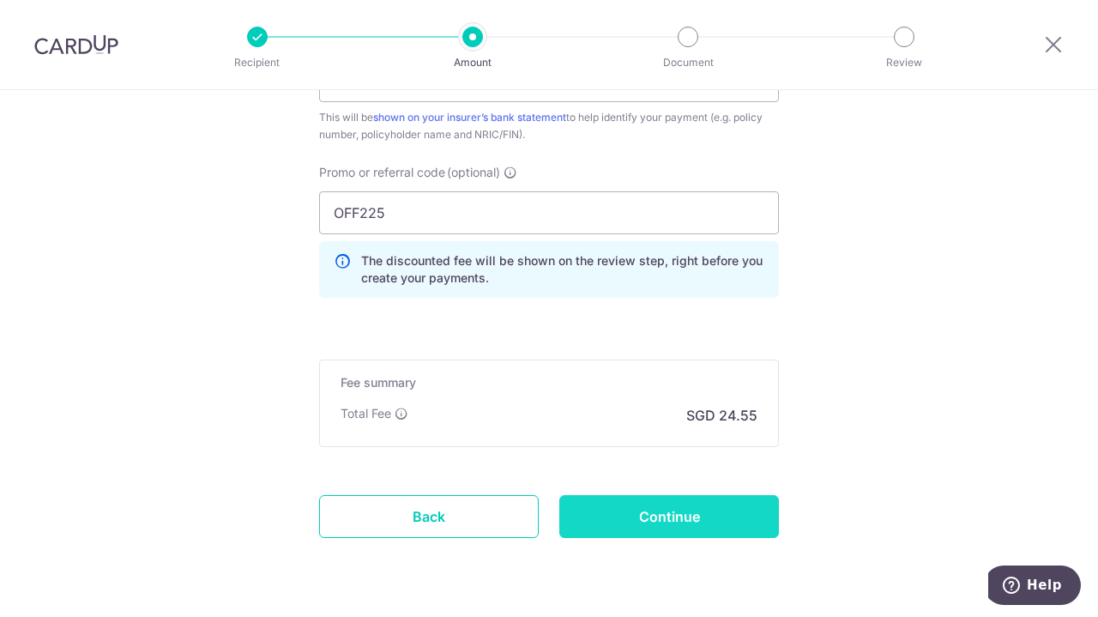
click at [643, 512] on input "Continue" at bounding box center [669, 516] width 220 height 43
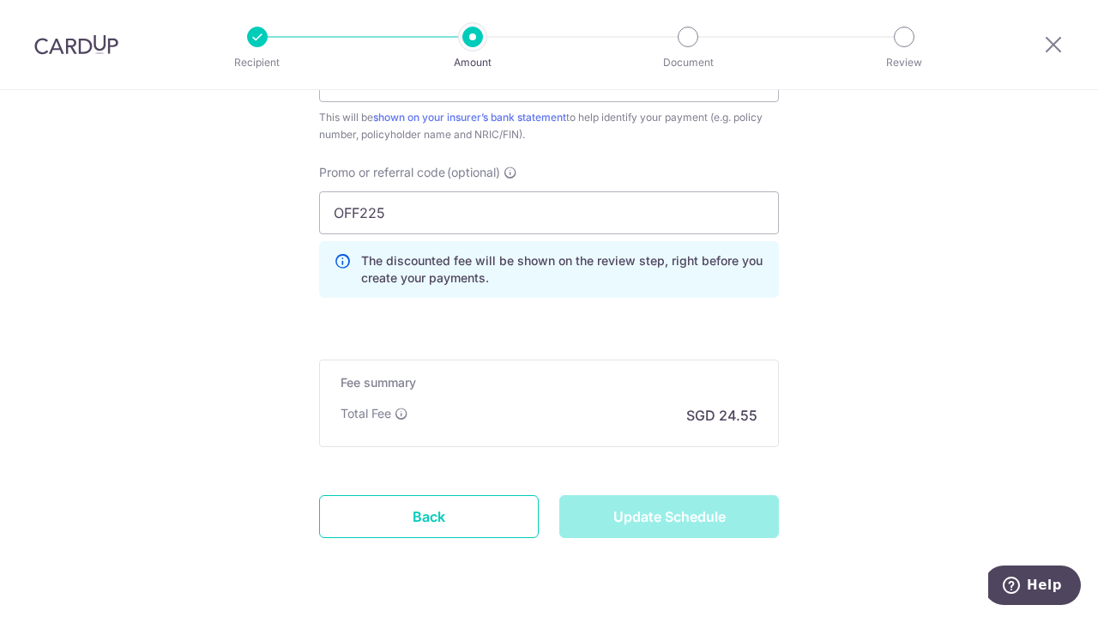
type input "Update Schedule"
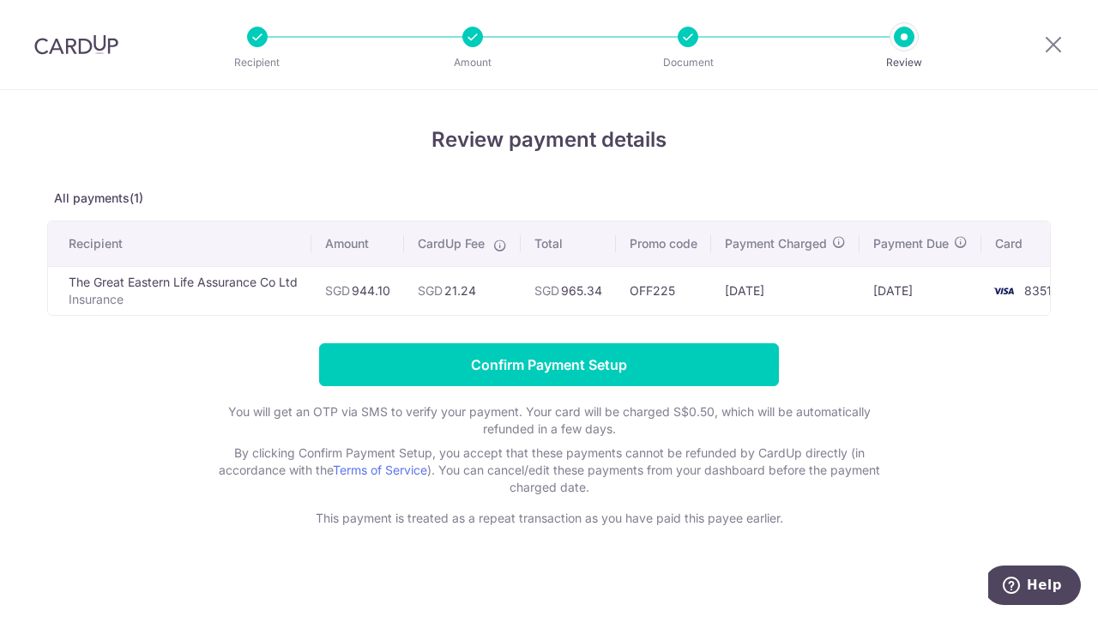
scroll to position [0, 32]
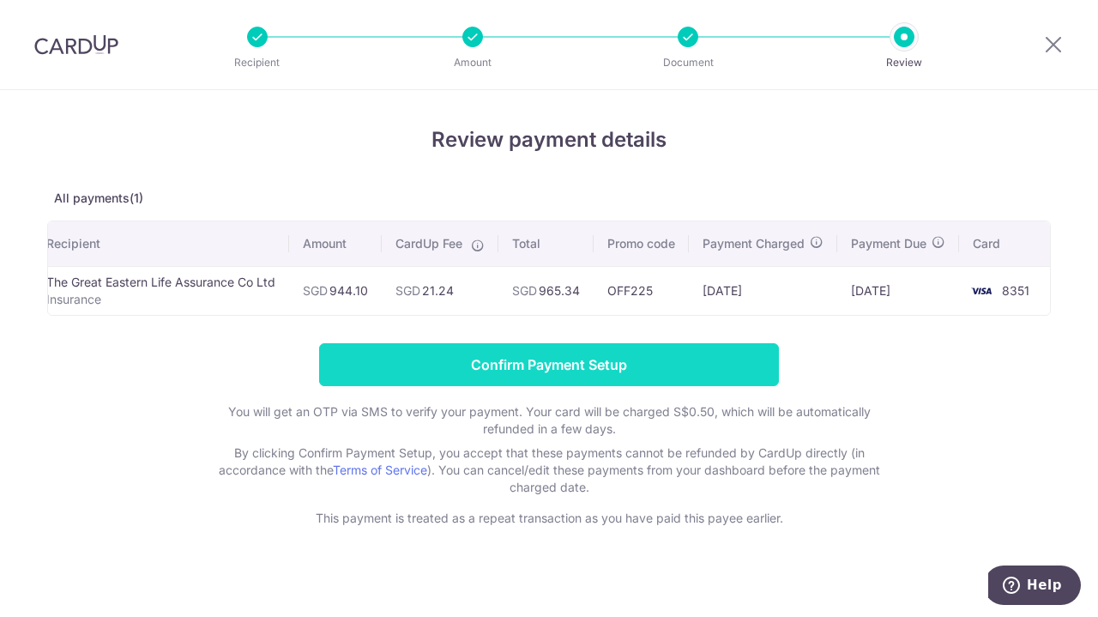
click at [531, 368] on input "Confirm Payment Setup" at bounding box center [549, 364] width 460 height 43
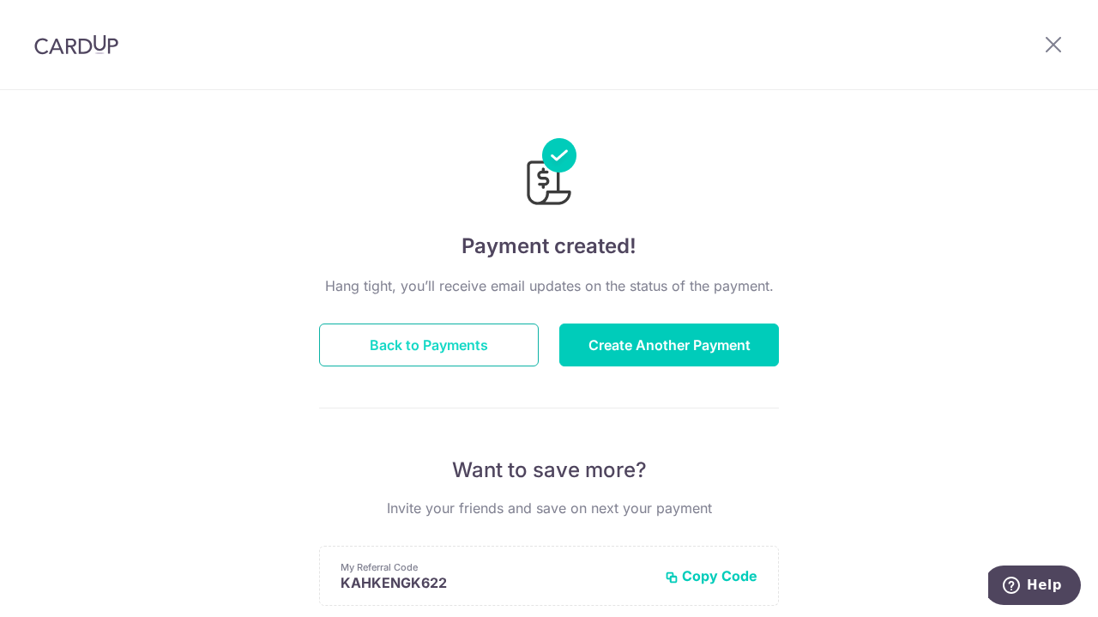
click at [461, 353] on button "Back to Payments" at bounding box center [429, 344] width 220 height 43
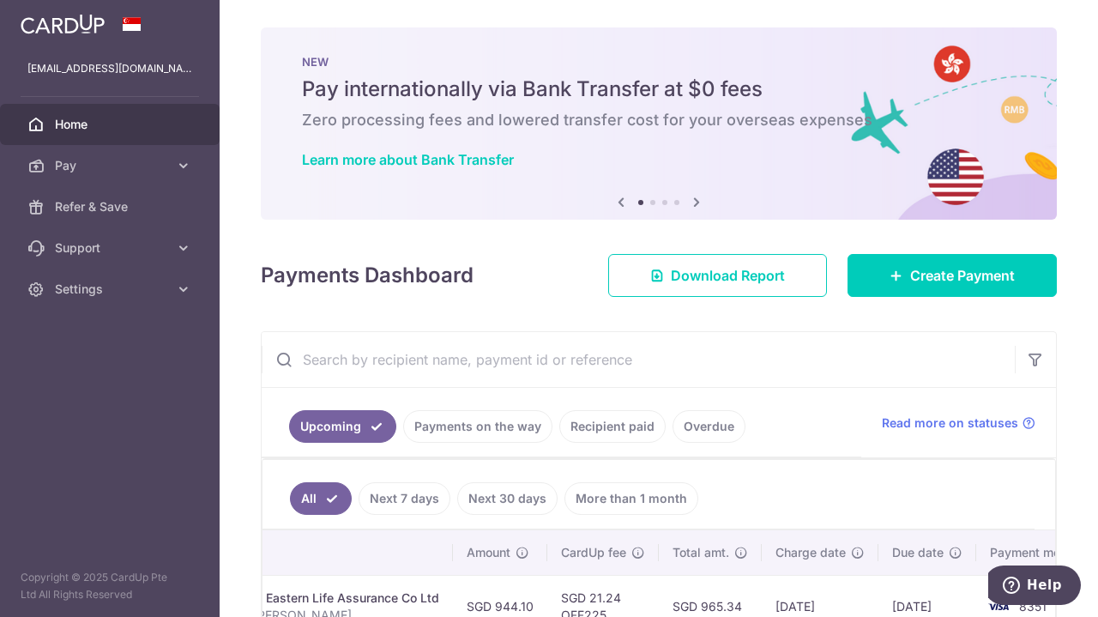
click at [67, 127] on span "Home" at bounding box center [111, 124] width 113 height 17
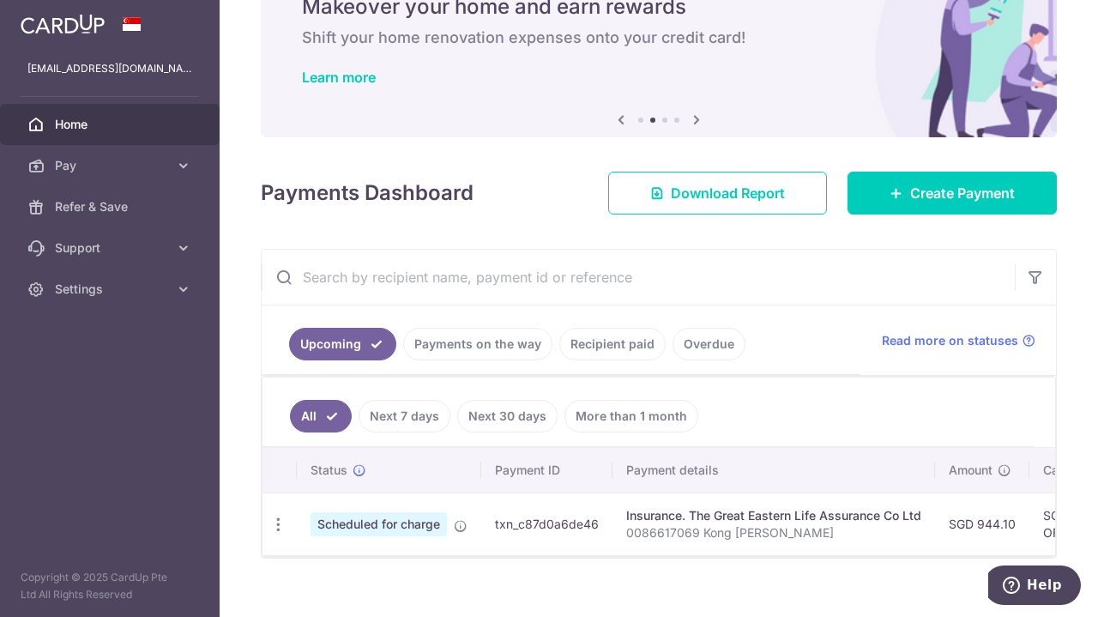
scroll to position [81, 0]
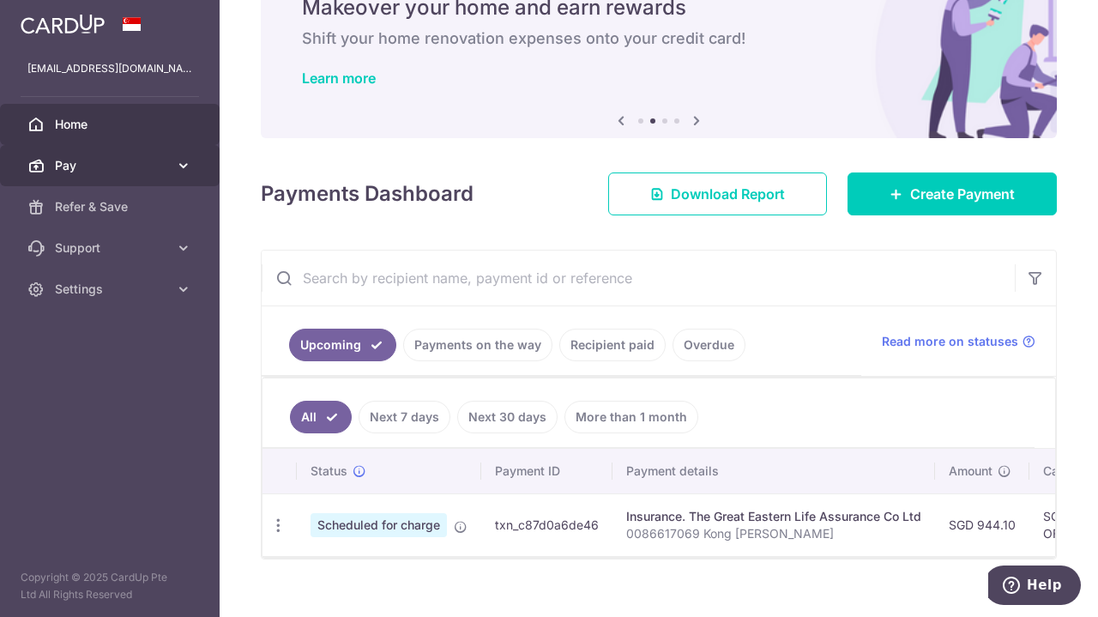
click at [134, 160] on span "Pay" at bounding box center [111, 165] width 113 height 17
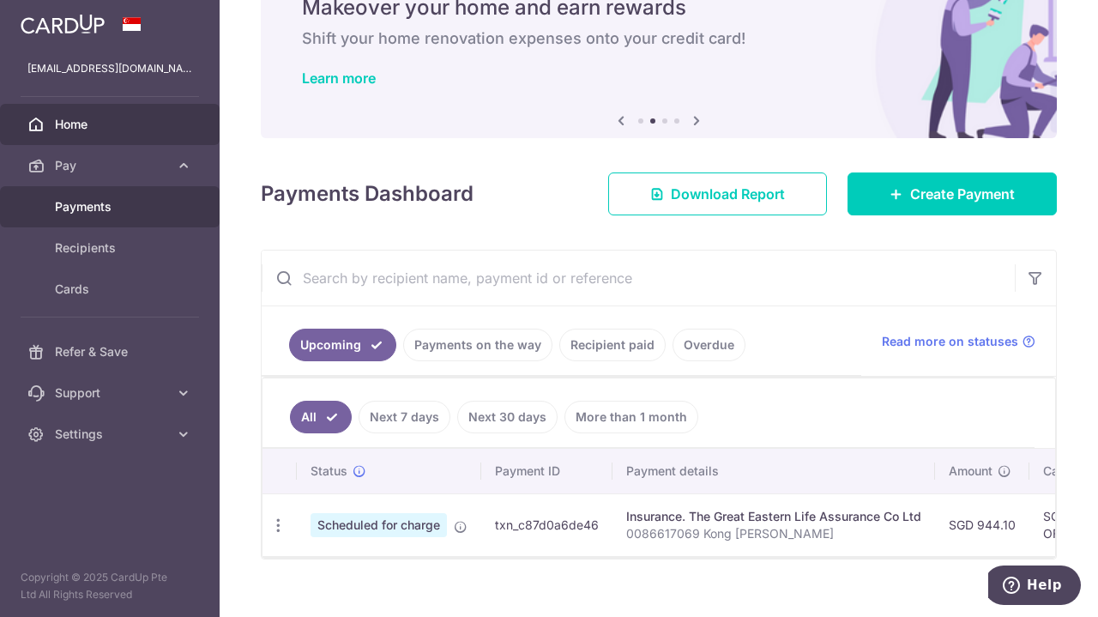
click at [98, 198] on span "Payments" at bounding box center [111, 206] width 113 height 17
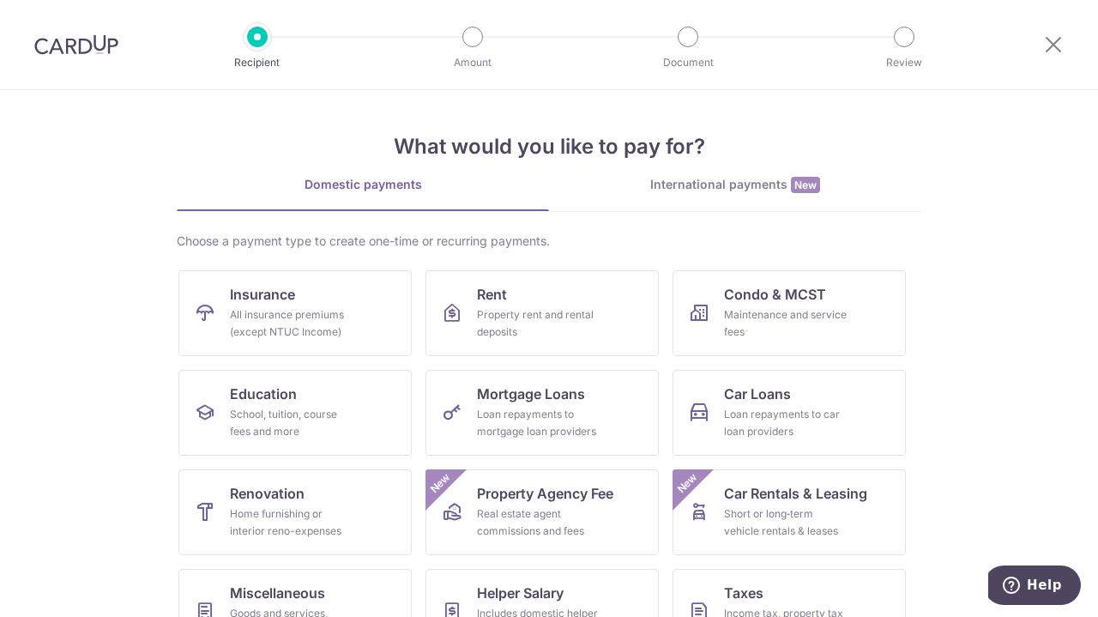
click at [911, 374] on ul "Insurance All insurance premiums (except NTUC Income) Rent Property rent and re…" at bounding box center [548, 518] width 741 height 497
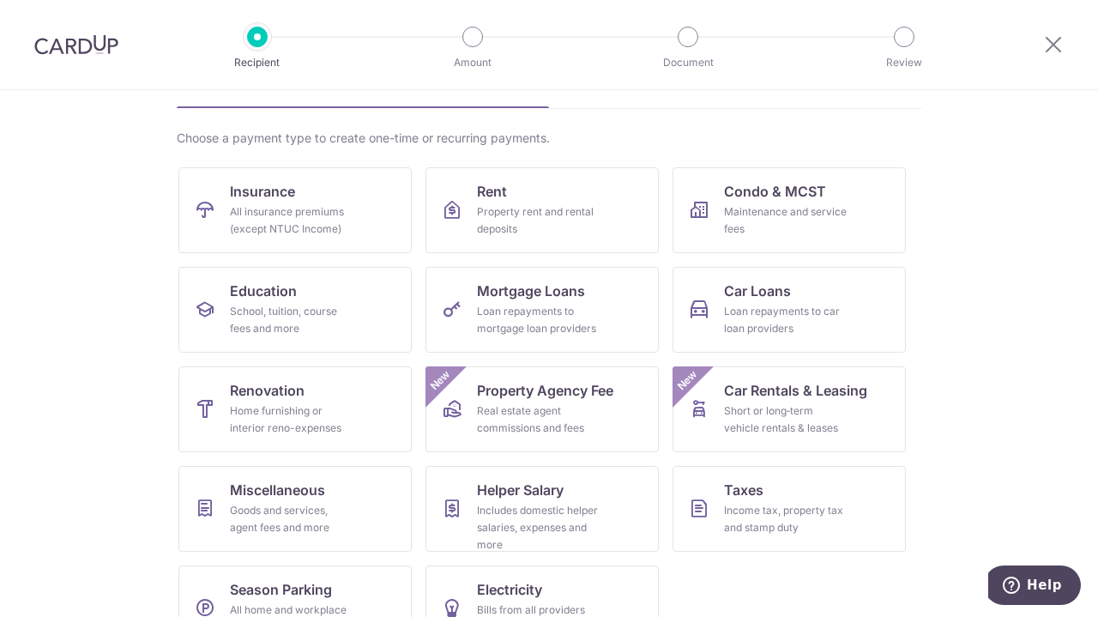
scroll to position [149, 0]
